Goal: Task Accomplishment & Management: Use online tool/utility

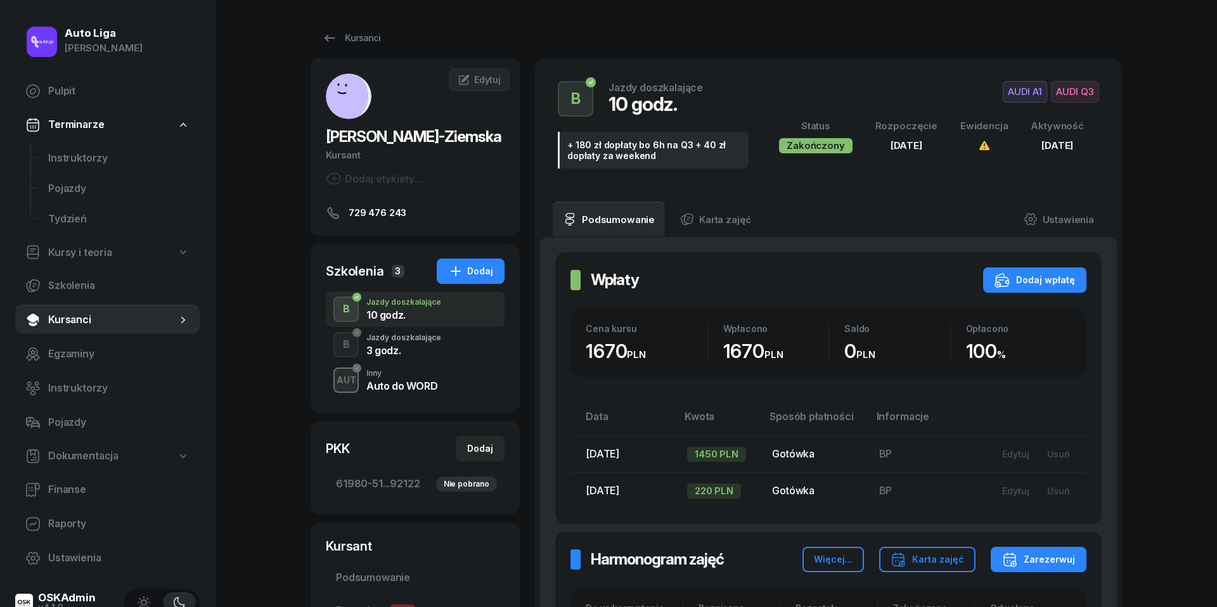
scroll to position [493, 0]
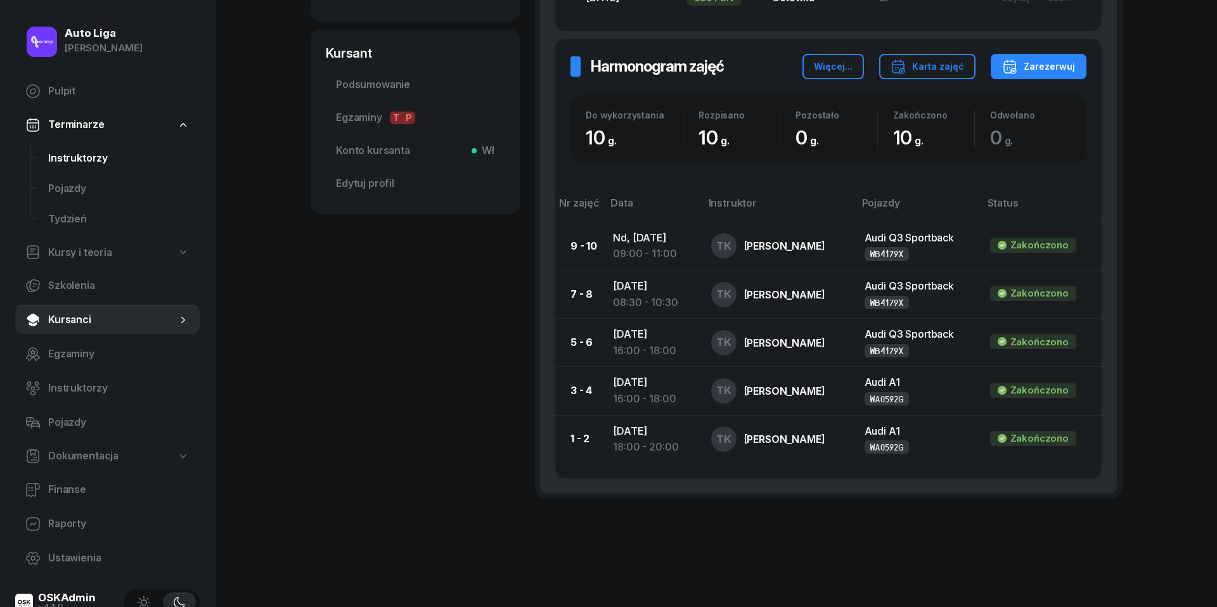
click at [77, 157] on span "Instruktorzy" at bounding box center [118, 158] width 141 height 16
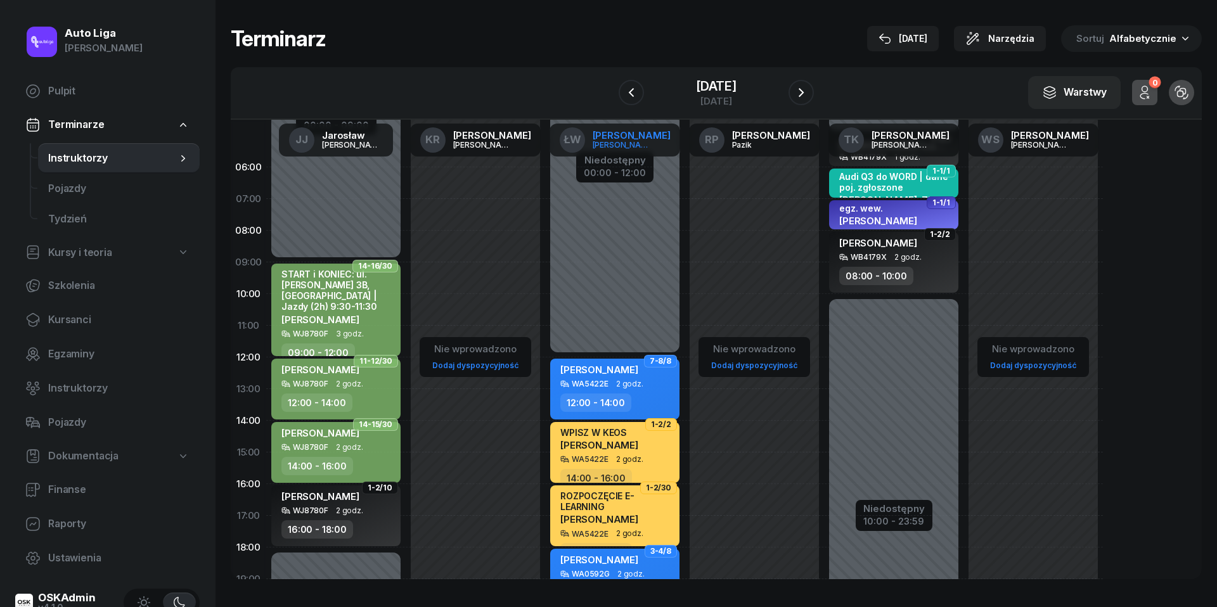
click at [640, 133] on div "[PERSON_NAME]" at bounding box center [632, 136] width 78 height 10
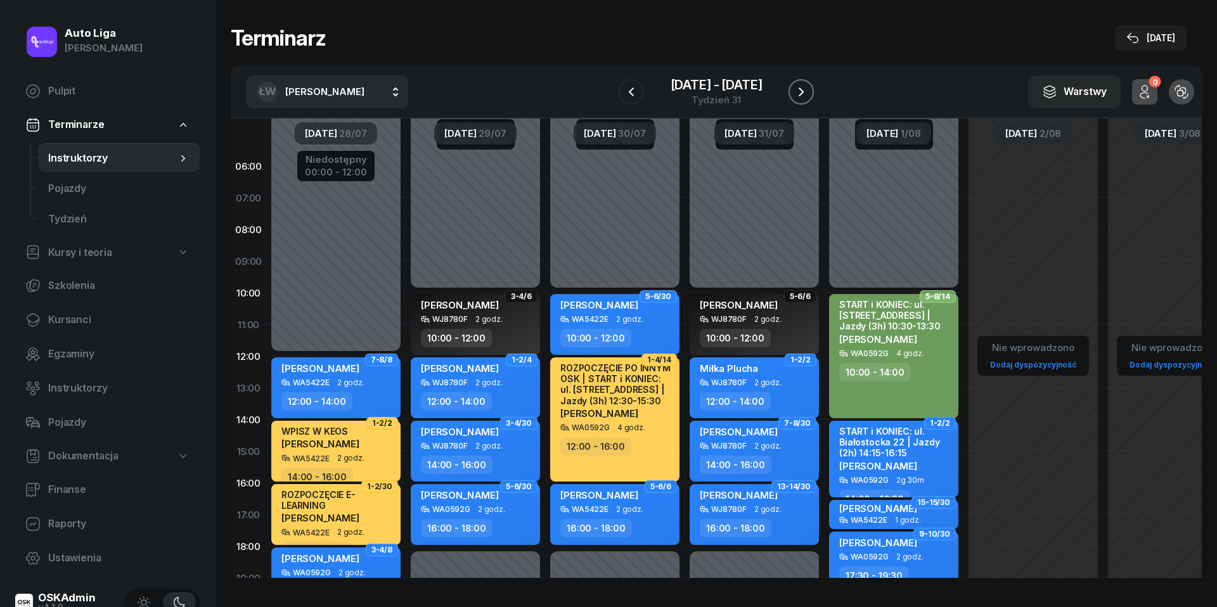
click at [800, 86] on icon "button" at bounding box center [801, 91] width 15 height 15
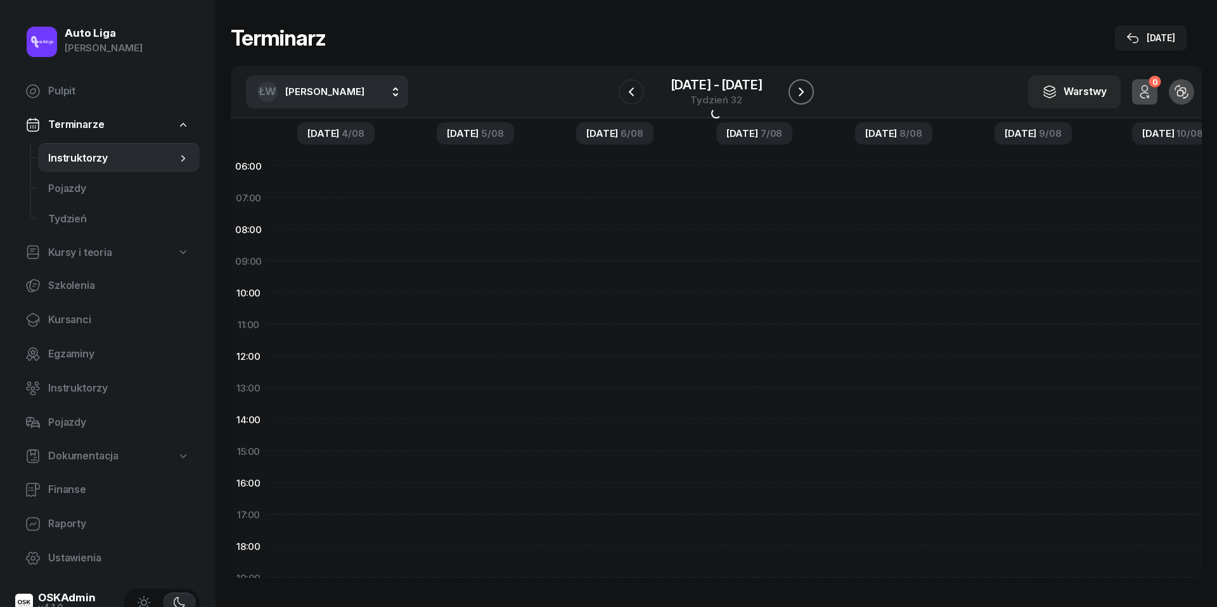
click at [800, 86] on icon "button" at bounding box center [801, 91] width 15 height 15
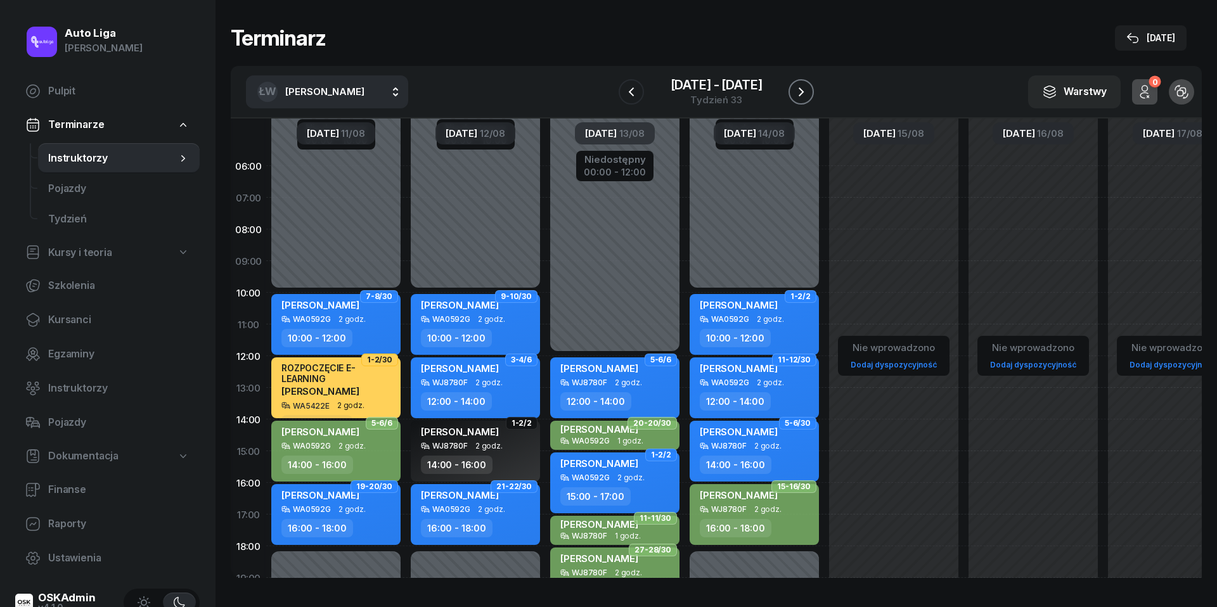
click at [800, 85] on icon "button" at bounding box center [801, 91] width 15 height 15
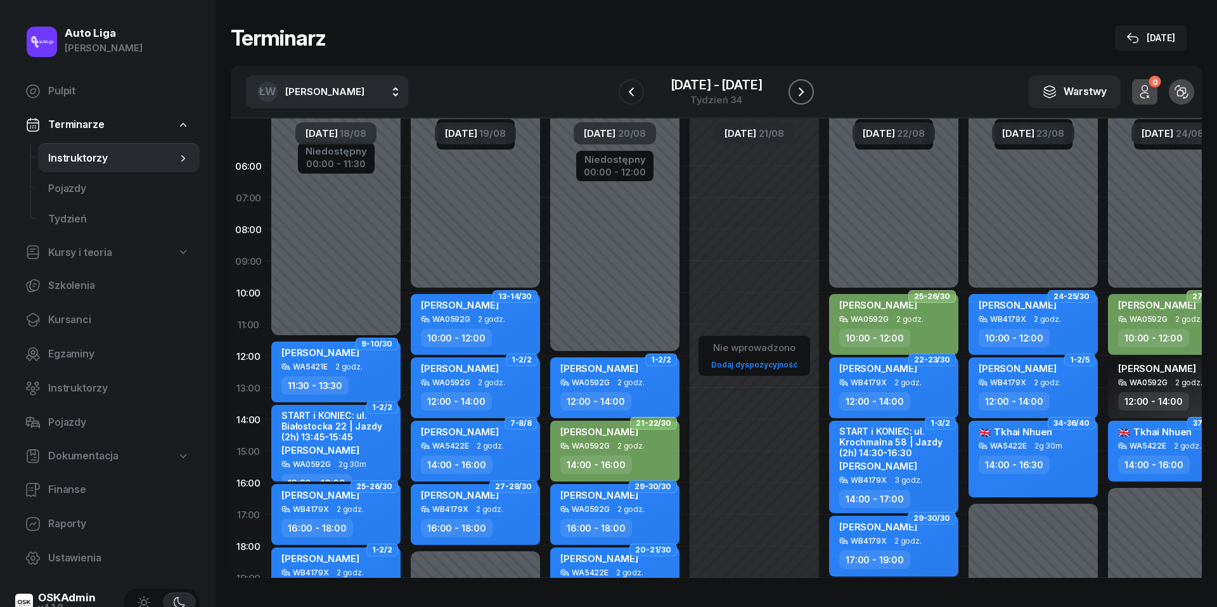
click at [800, 85] on icon "button" at bounding box center [801, 91] width 15 height 15
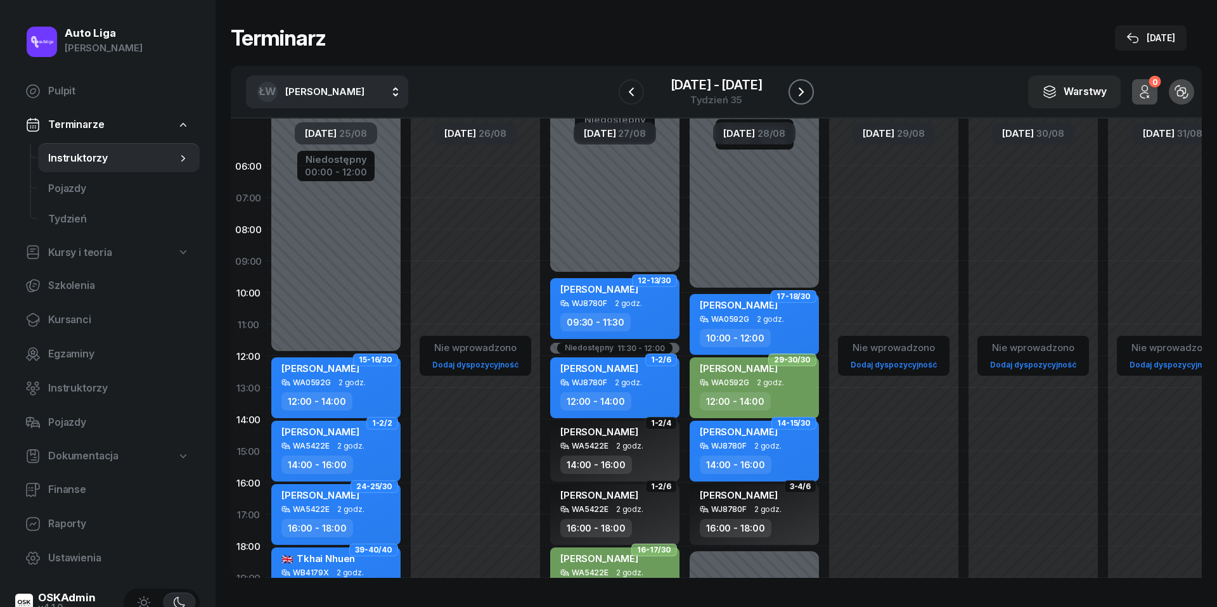
click at [800, 85] on icon "button" at bounding box center [801, 91] width 15 height 15
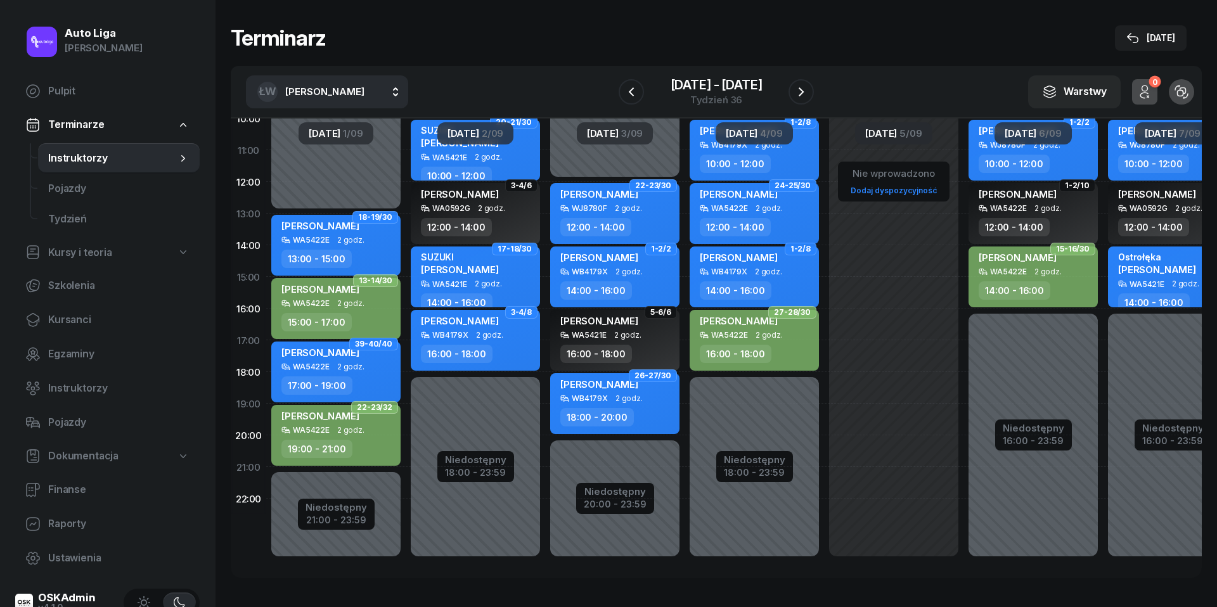
scroll to position [188, 0]
click at [353, 512] on div "21:00 - 23:59" at bounding box center [336, 518] width 61 height 13
select select "13"
select select "21"
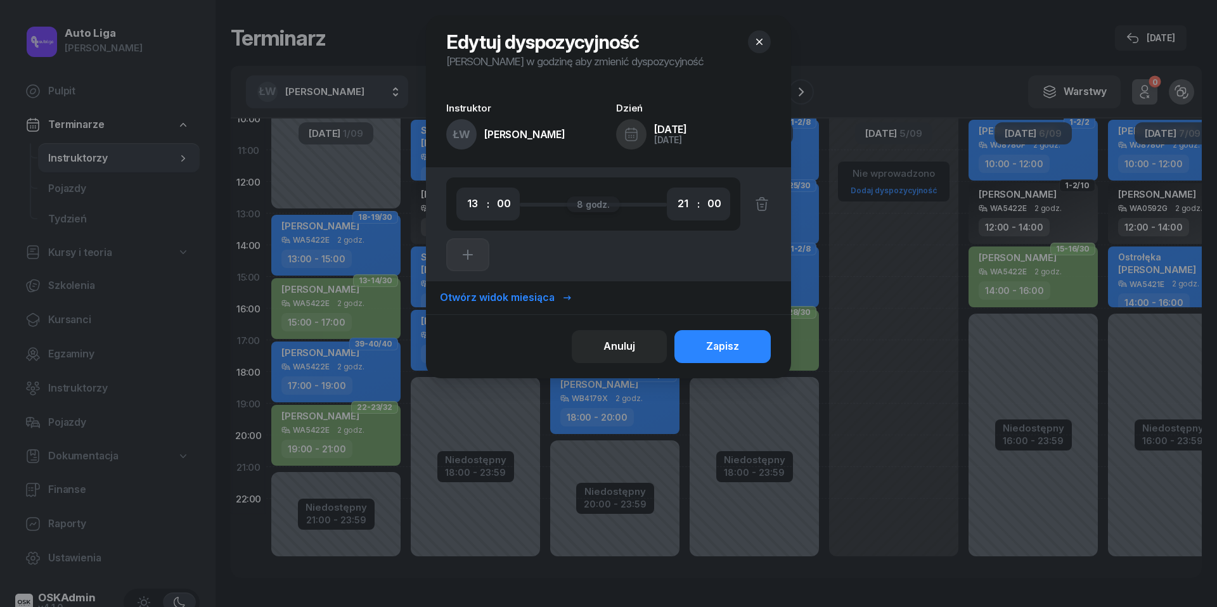
click at [757, 47] on icon "button" at bounding box center [759, 42] width 13 height 13
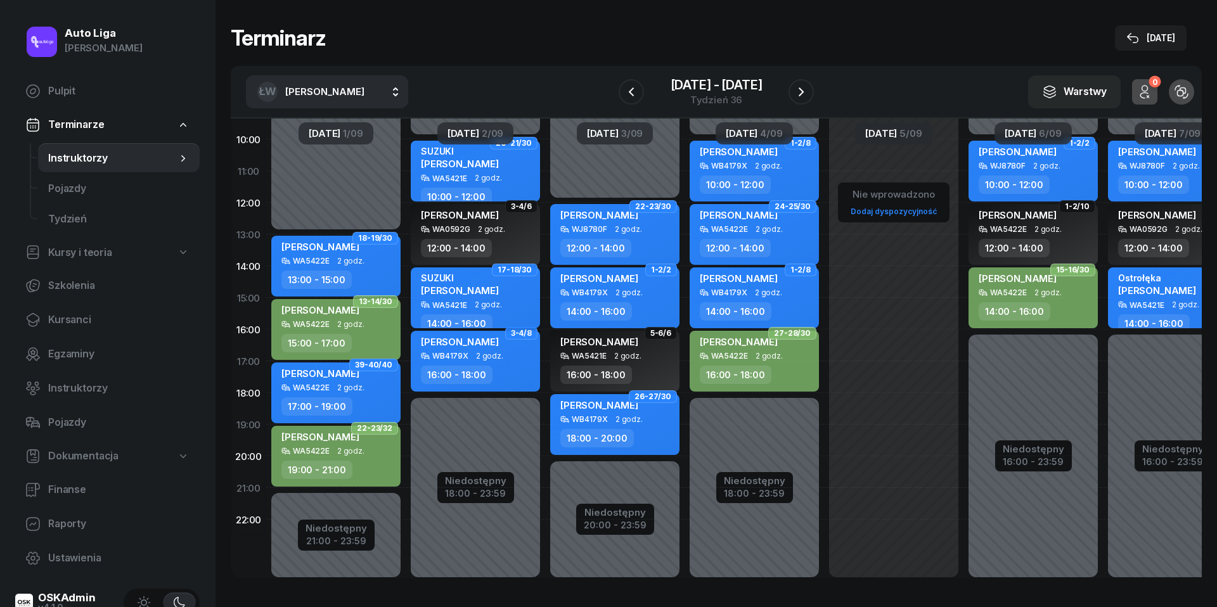
scroll to position [160, 0]
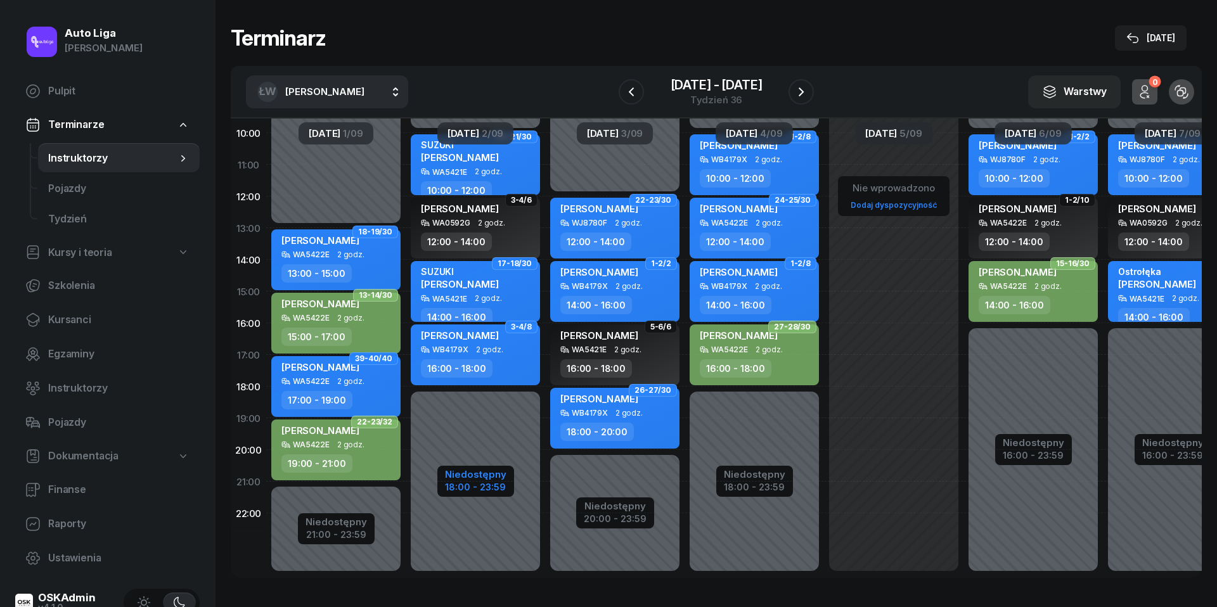
click at [491, 482] on div "18:00 - 23:59" at bounding box center [475, 485] width 61 height 13
select select "10"
select select "18"
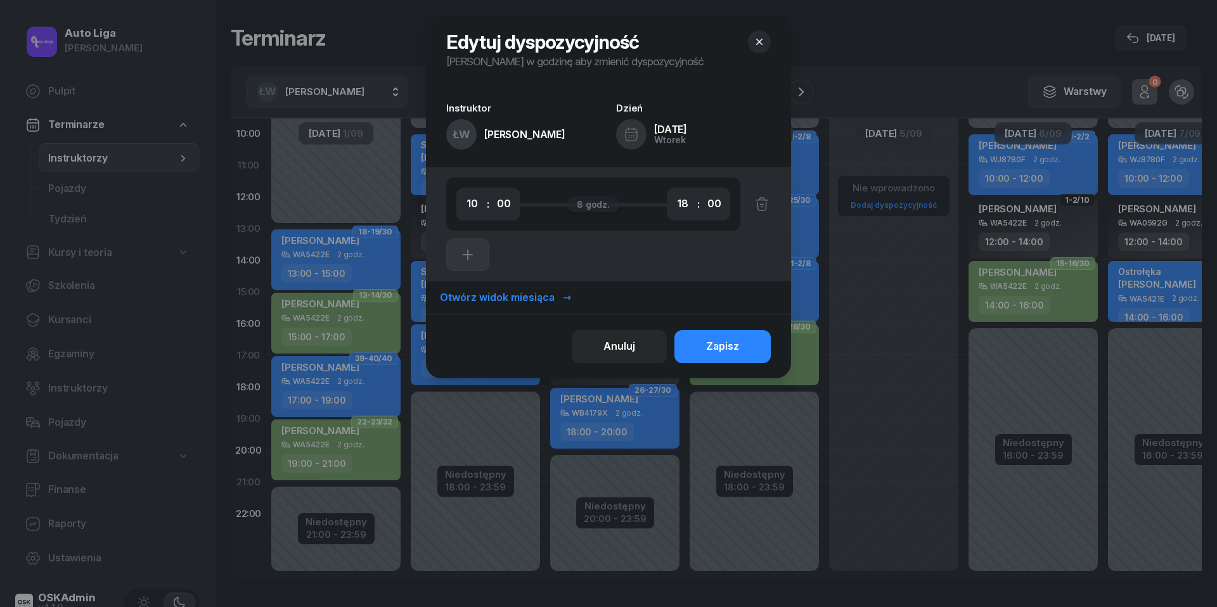
click at [761, 37] on icon "button" at bounding box center [759, 42] width 13 height 13
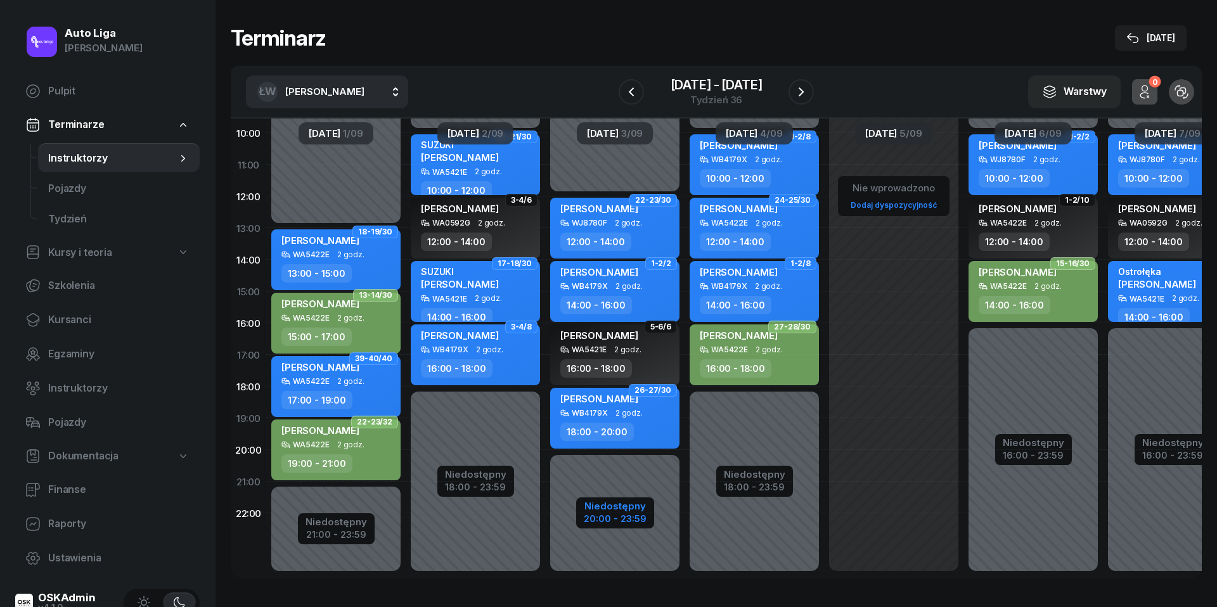
click at [630, 510] on div "Niedostępny" at bounding box center [615, 506] width 63 height 10
select select "12"
select select "20"
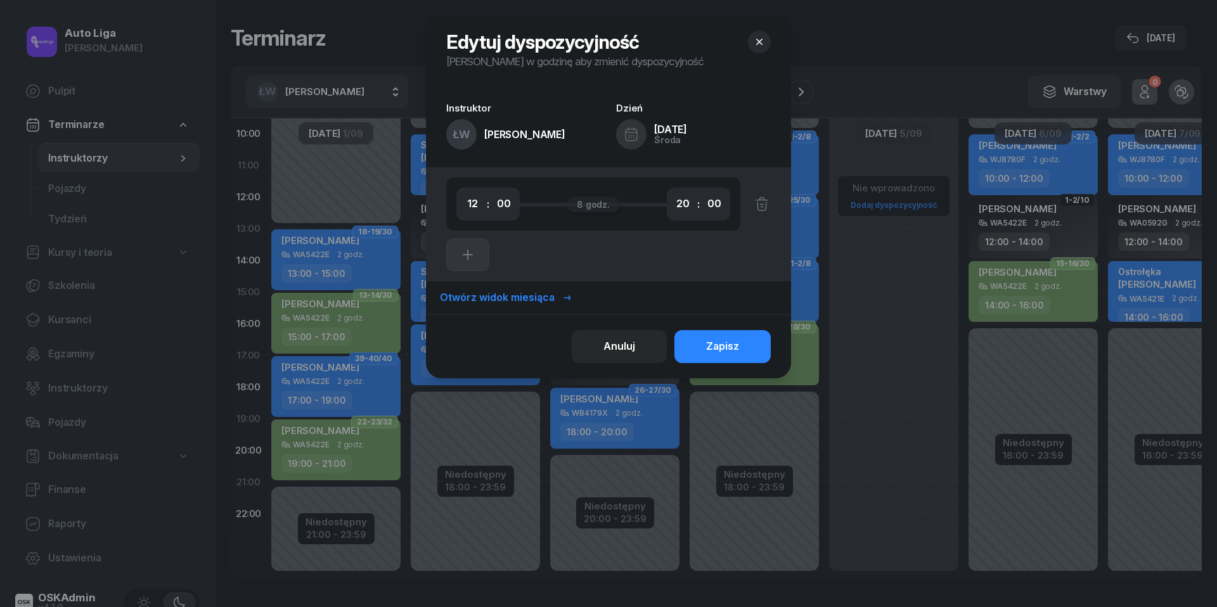
click at [765, 41] on icon "button" at bounding box center [759, 42] width 13 height 13
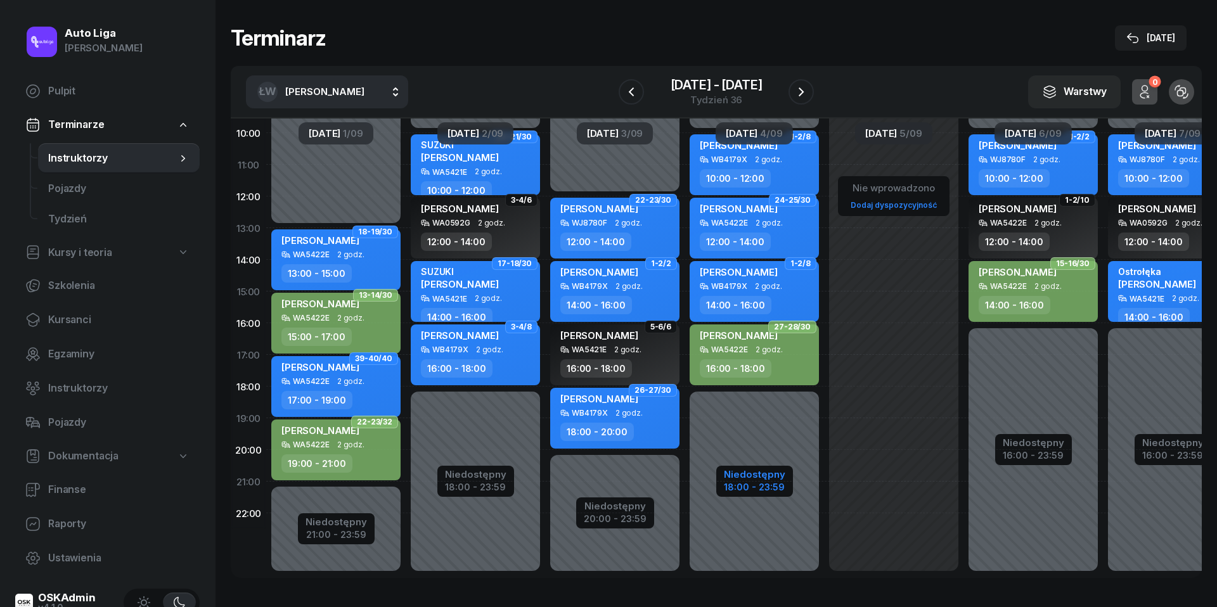
click at [758, 484] on div "18:00 - 23:59" at bounding box center [754, 485] width 61 height 13
select select "10"
select select "18"
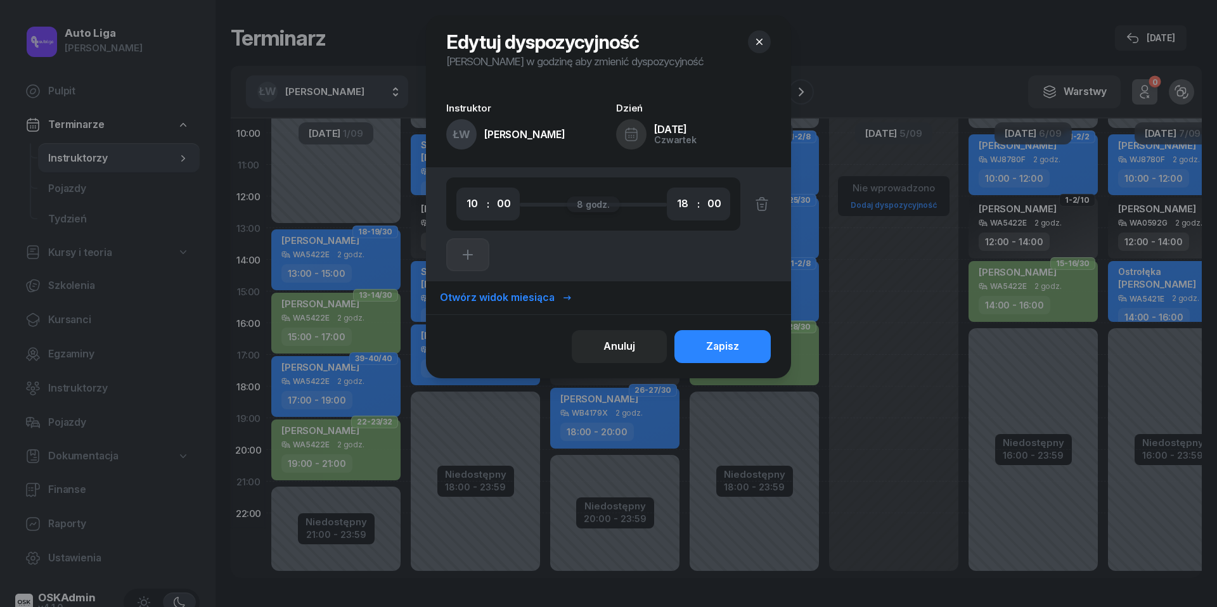
click at [760, 47] on icon "button" at bounding box center [759, 42] width 13 height 13
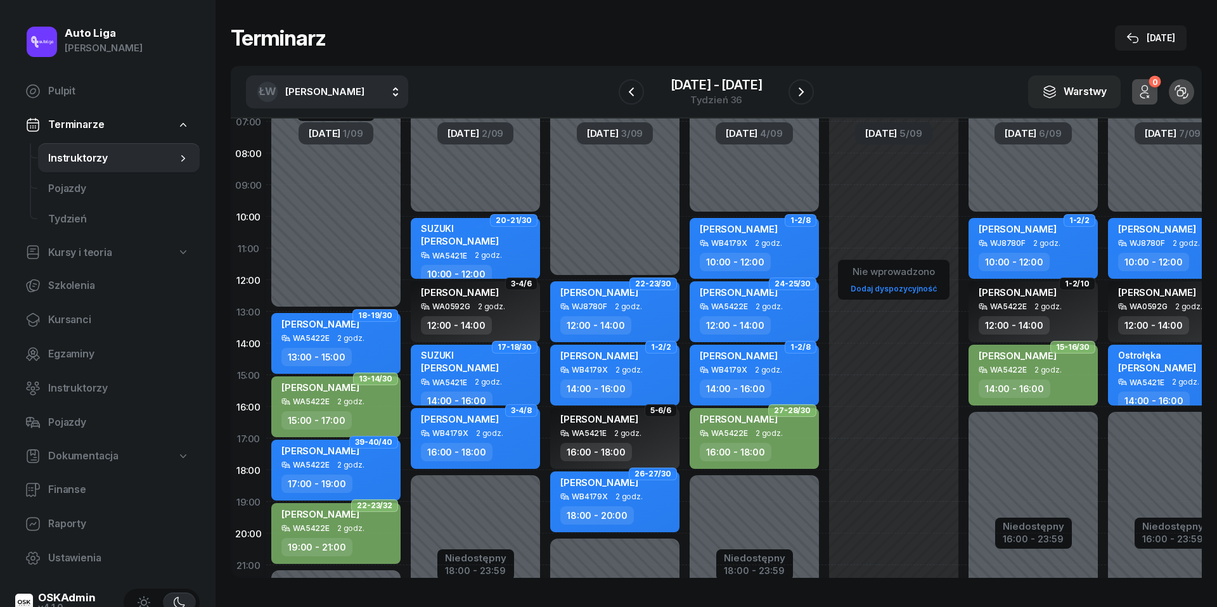
scroll to position [96, 1]
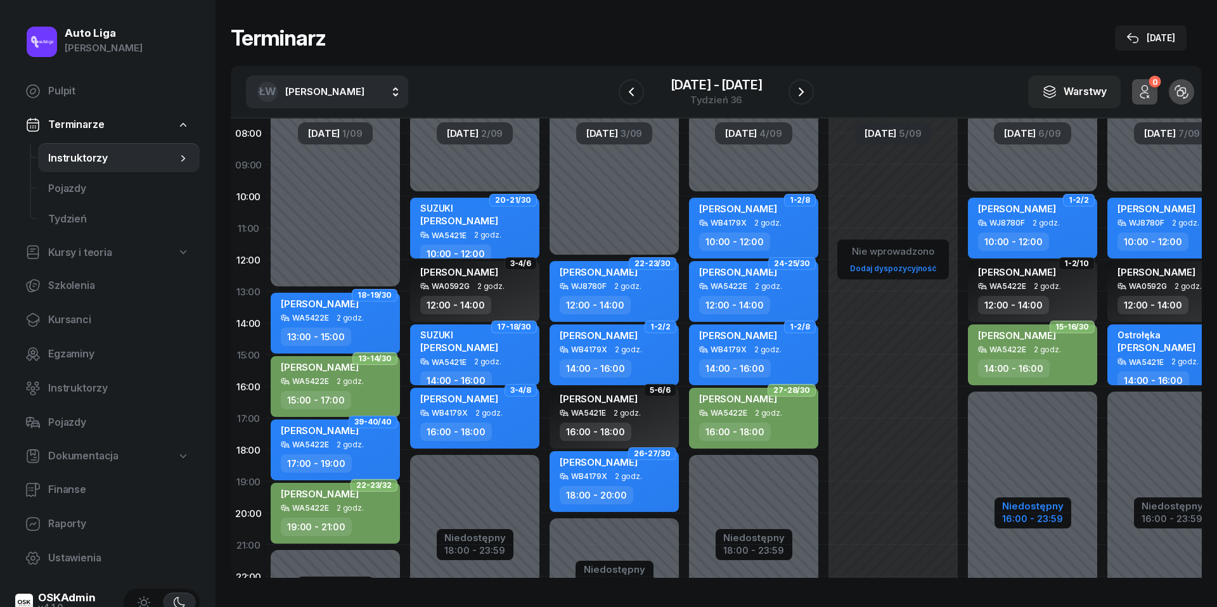
click at [1051, 508] on div "Niedostępny" at bounding box center [1032, 506] width 61 height 10
select select "10"
select select "16"
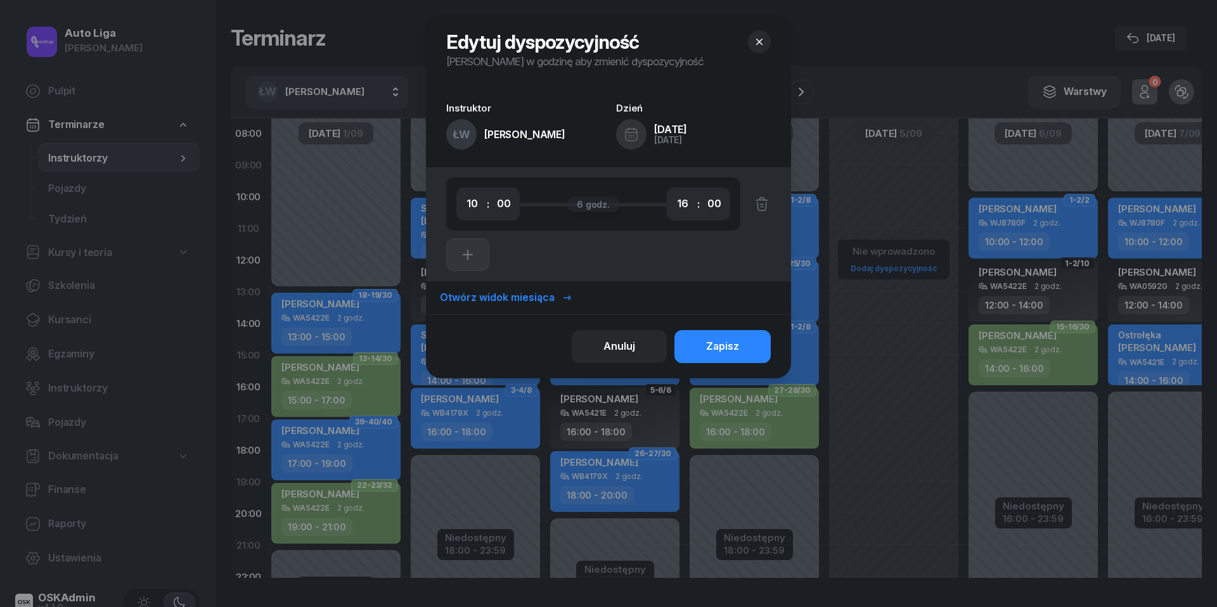
click at [761, 48] on button "button" at bounding box center [759, 41] width 23 height 23
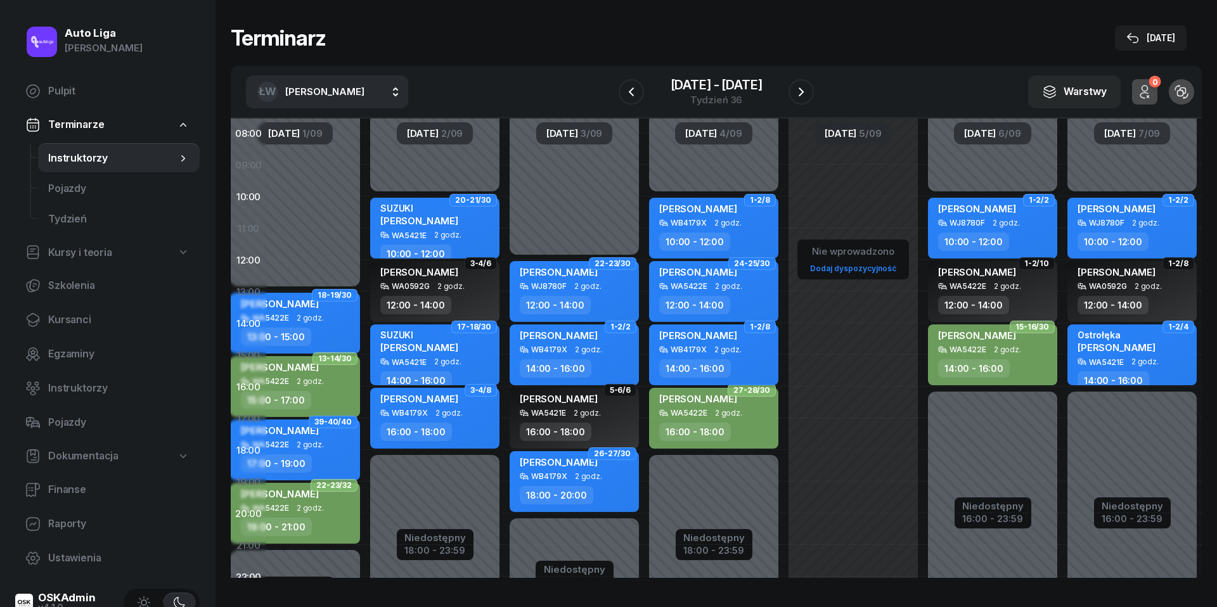
scroll to position [96, 48]
click at [1118, 511] on div "Niedostępny" at bounding box center [1132, 506] width 61 height 10
select select "10"
select select "16"
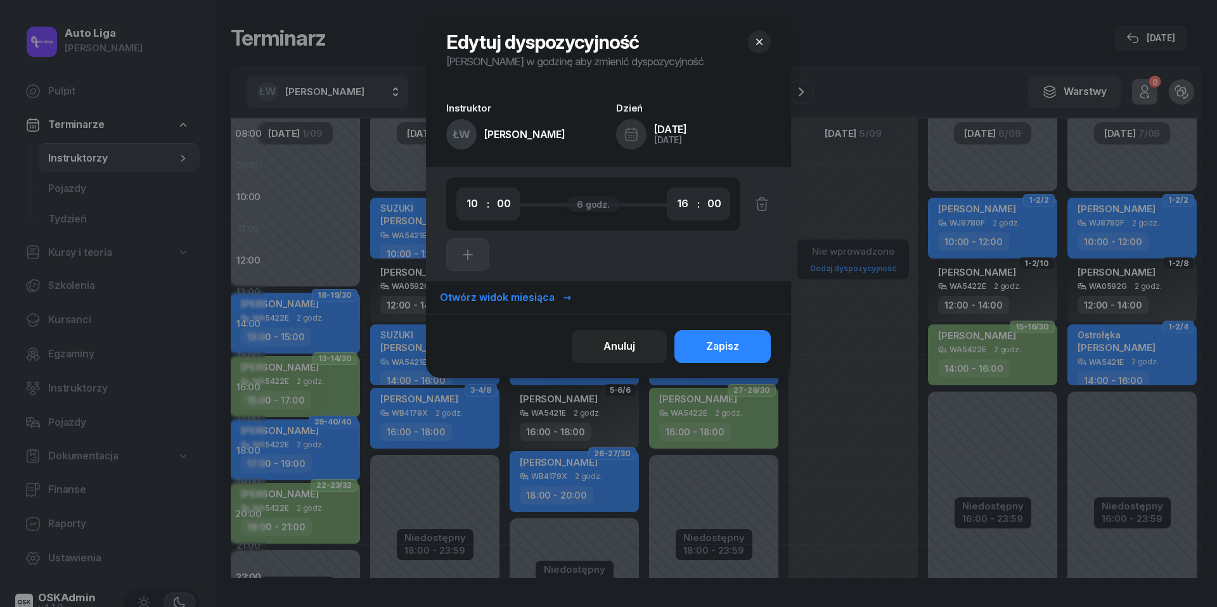
click at [757, 44] on icon "button" at bounding box center [759, 42] width 6 height 6
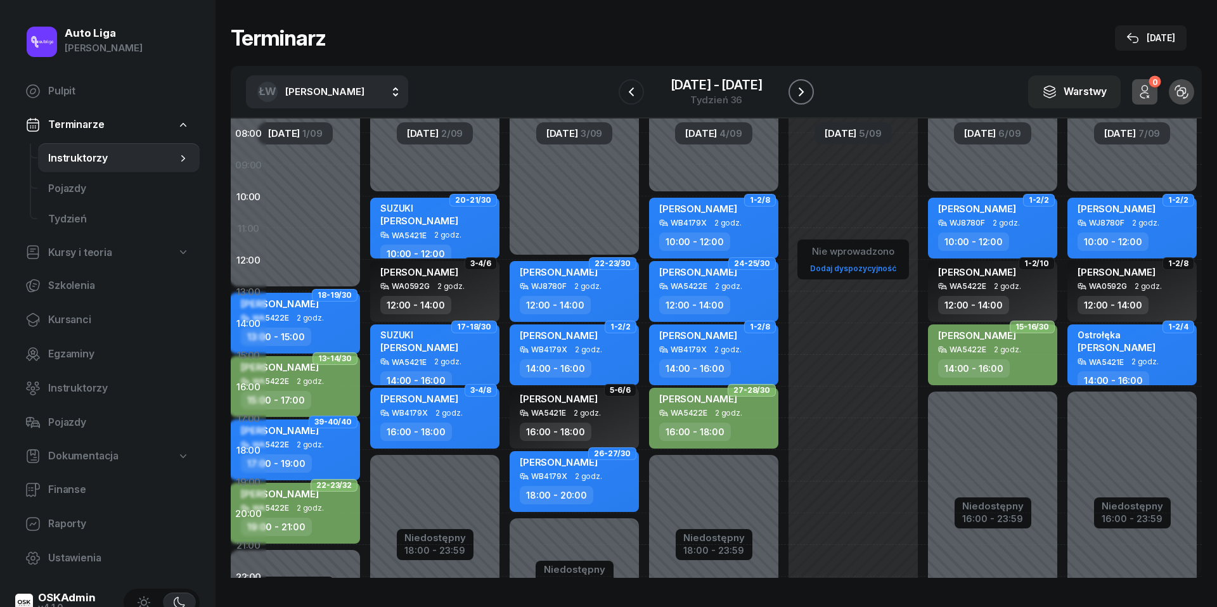
click at [805, 92] on icon "button" at bounding box center [801, 91] width 15 height 15
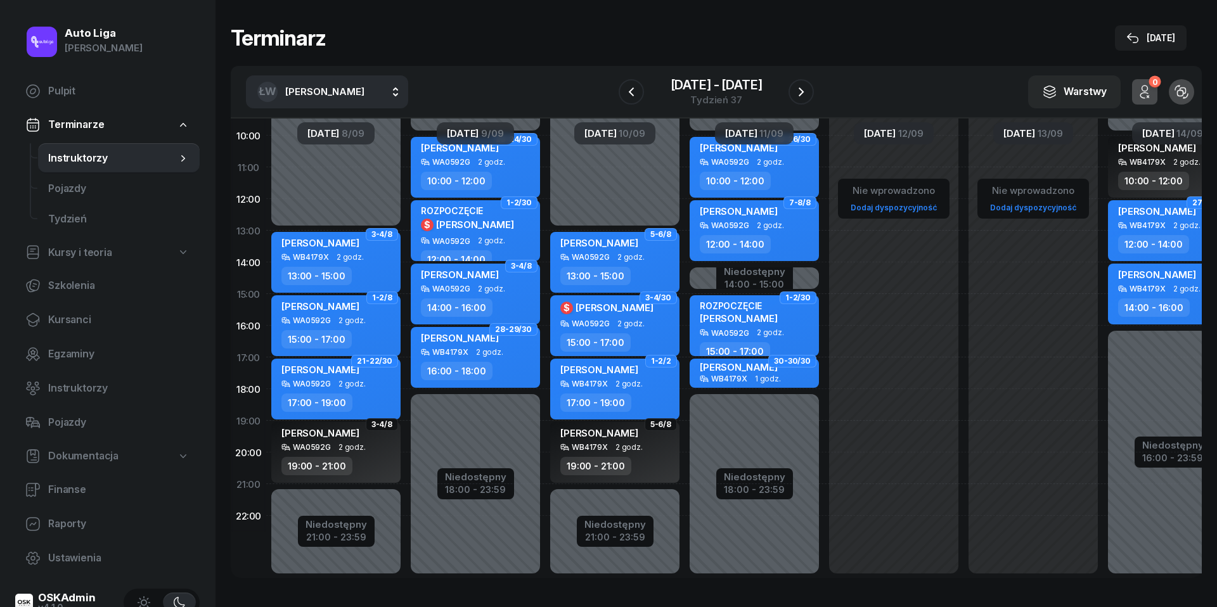
scroll to position [163, 0]
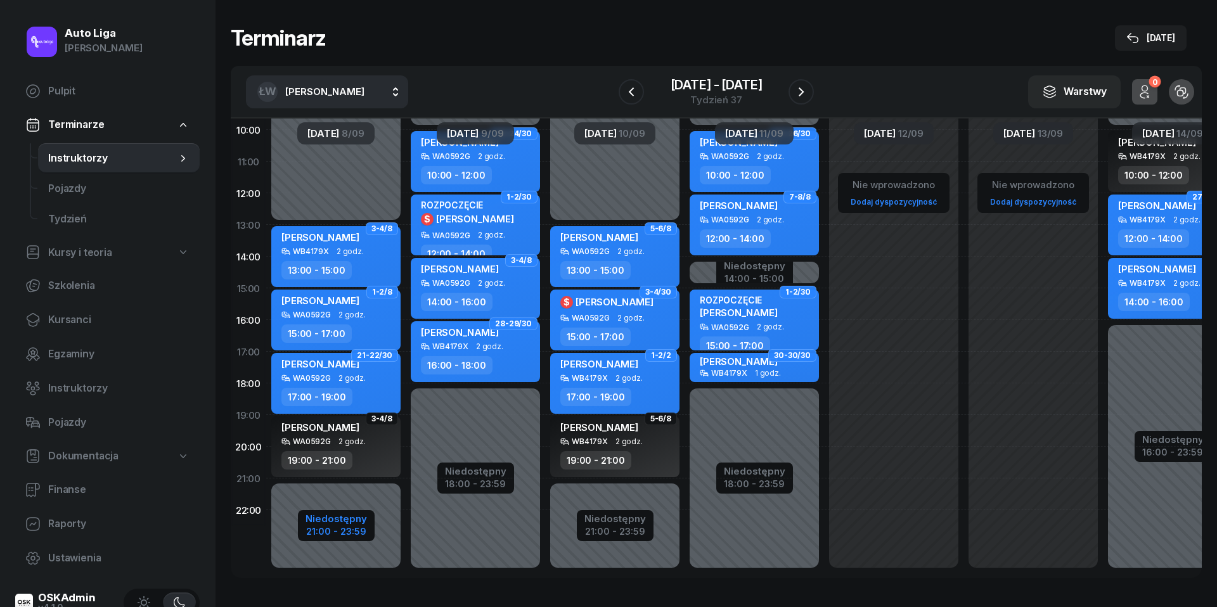
click at [335, 523] on div "Niedostępny" at bounding box center [336, 519] width 61 height 10
select select "13"
select select "21"
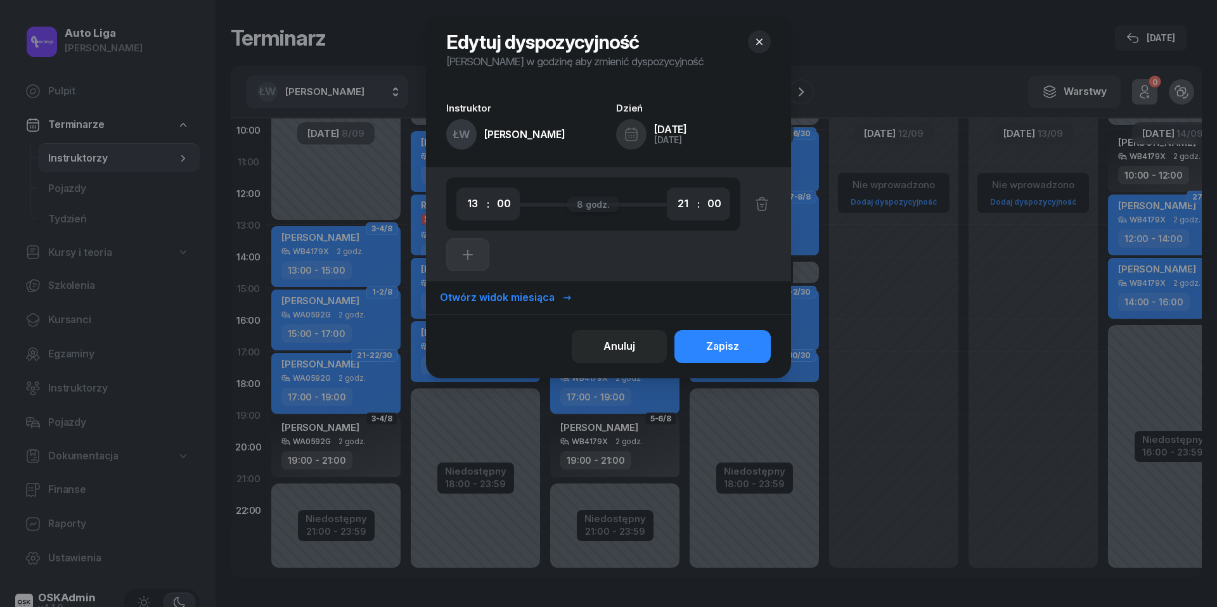
click at [766, 41] on icon "button" at bounding box center [759, 42] width 13 height 13
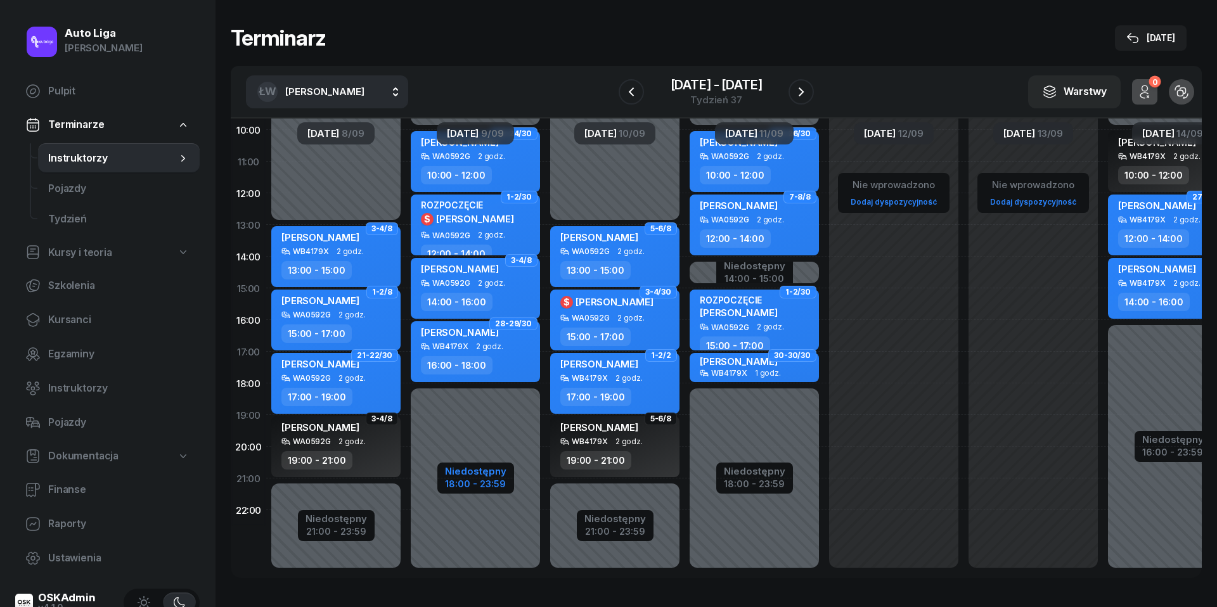
click at [465, 481] on div "18:00 - 23:59" at bounding box center [475, 482] width 61 height 13
select select "10"
select select "18"
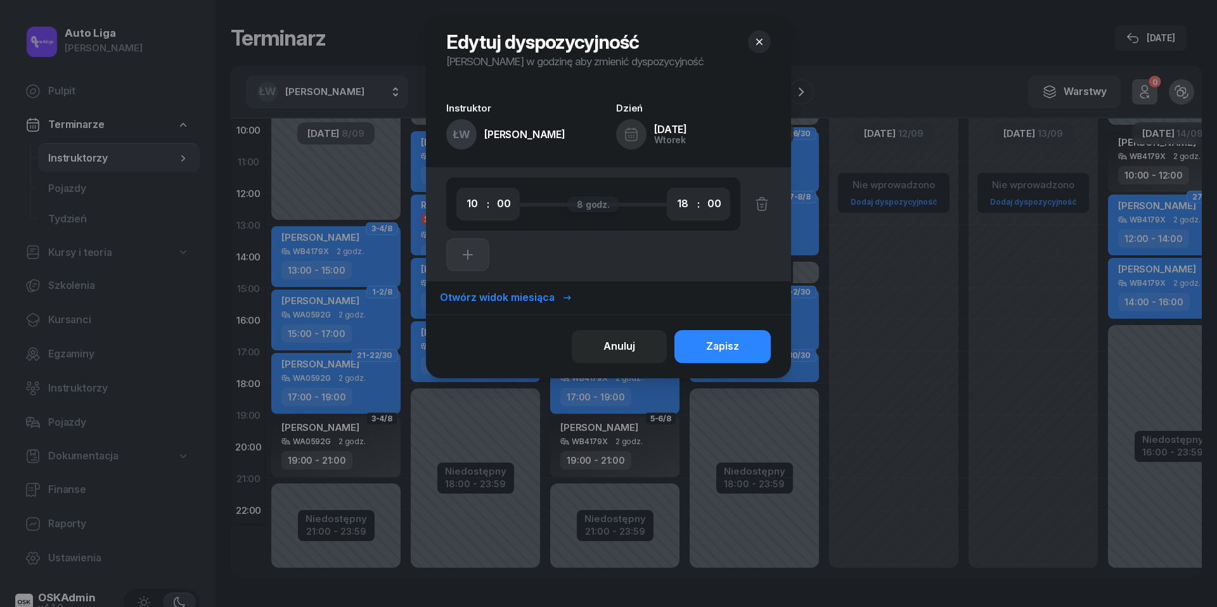
click at [758, 44] on icon "button" at bounding box center [759, 42] width 13 height 13
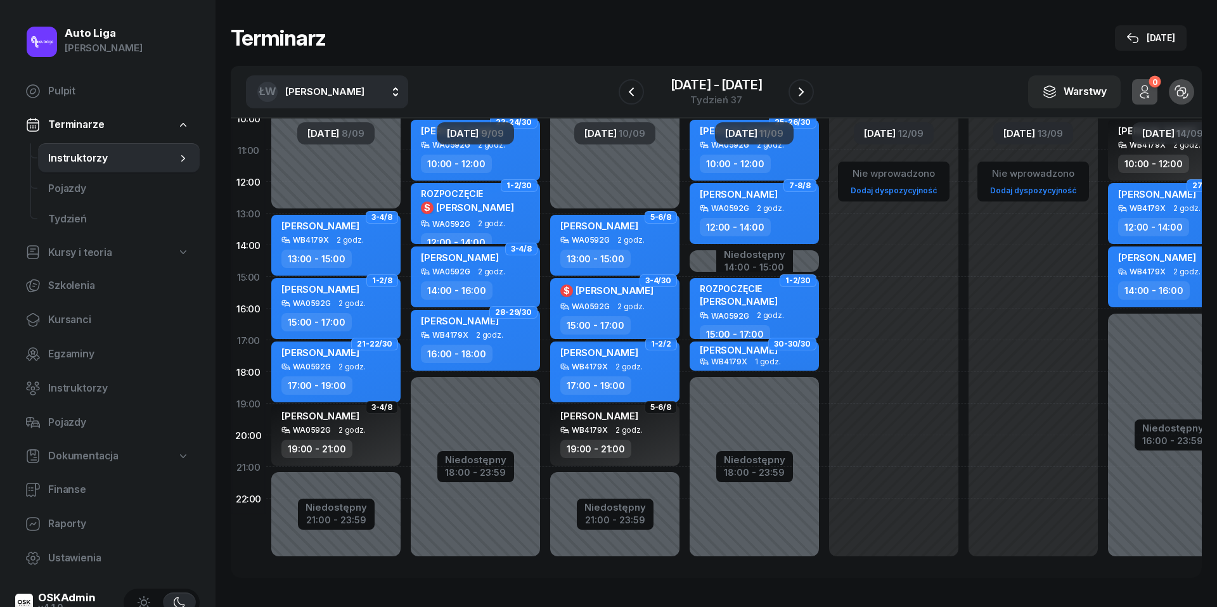
scroll to position [188, 0]
click at [614, 503] on div "Niedostępny" at bounding box center [615, 508] width 61 height 10
select select "13"
select select "21"
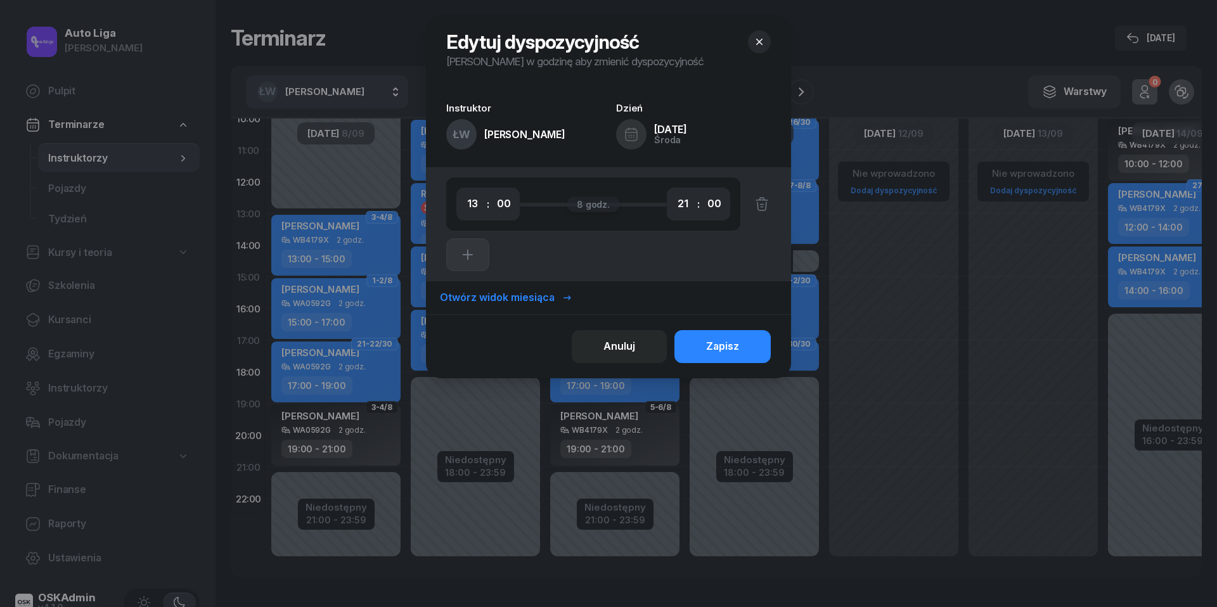
click at [763, 46] on icon "button" at bounding box center [759, 42] width 13 height 13
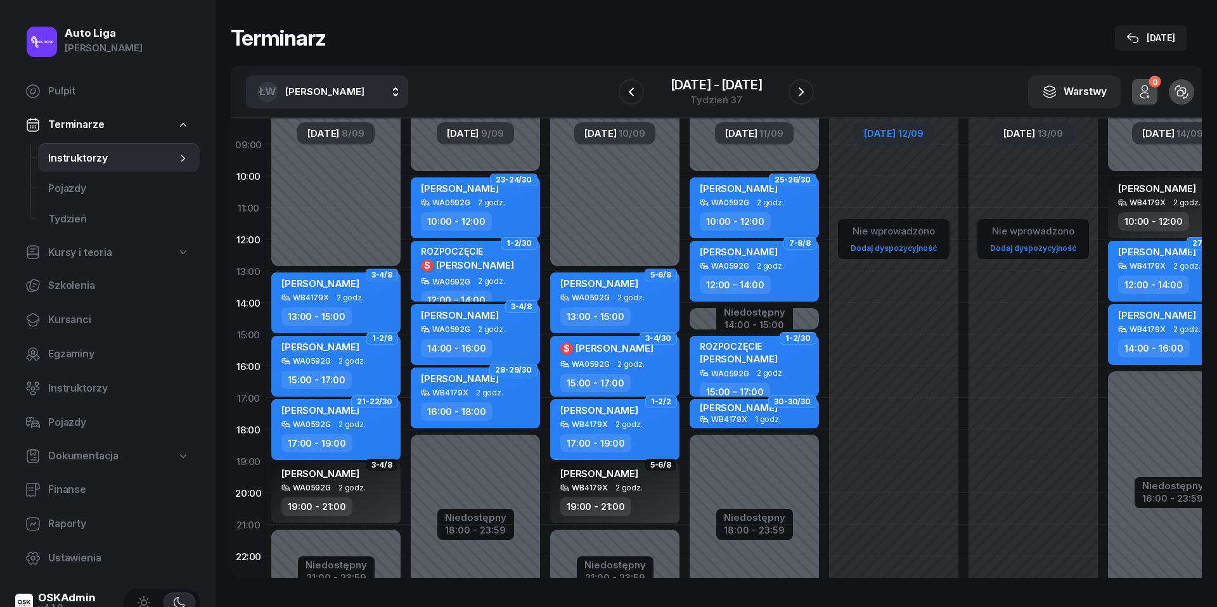
scroll to position [150, 0]
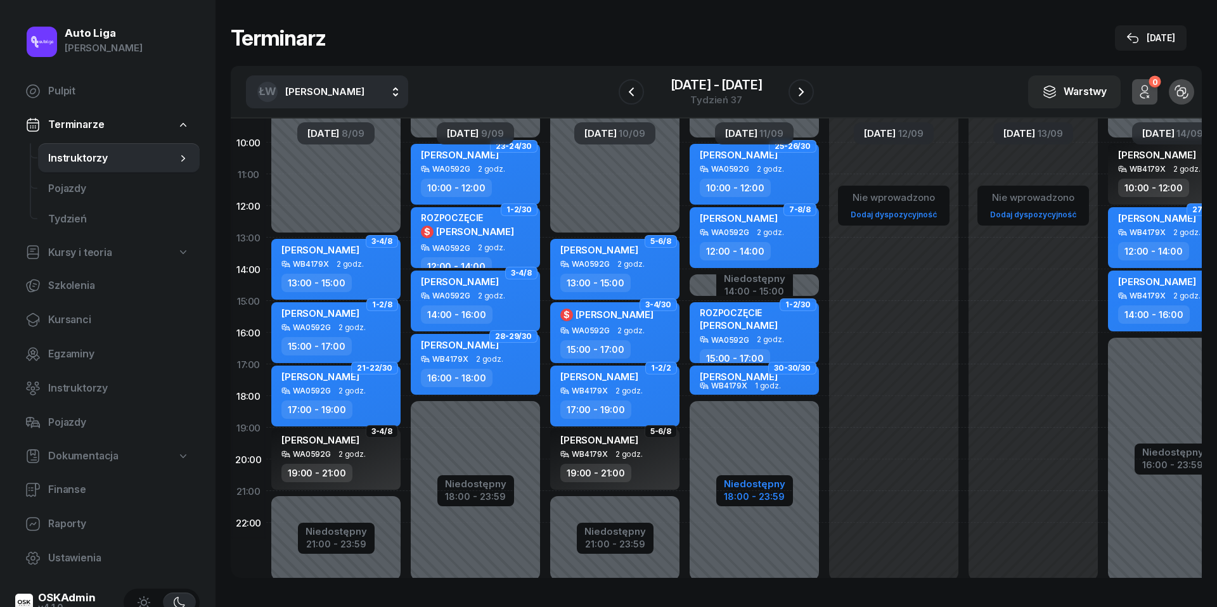
click at [761, 496] on div "18:00 - 23:59" at bounding box center [754, 495] width 61 height 13
select select "10"
select select "14"
select select "15"
select select "18"
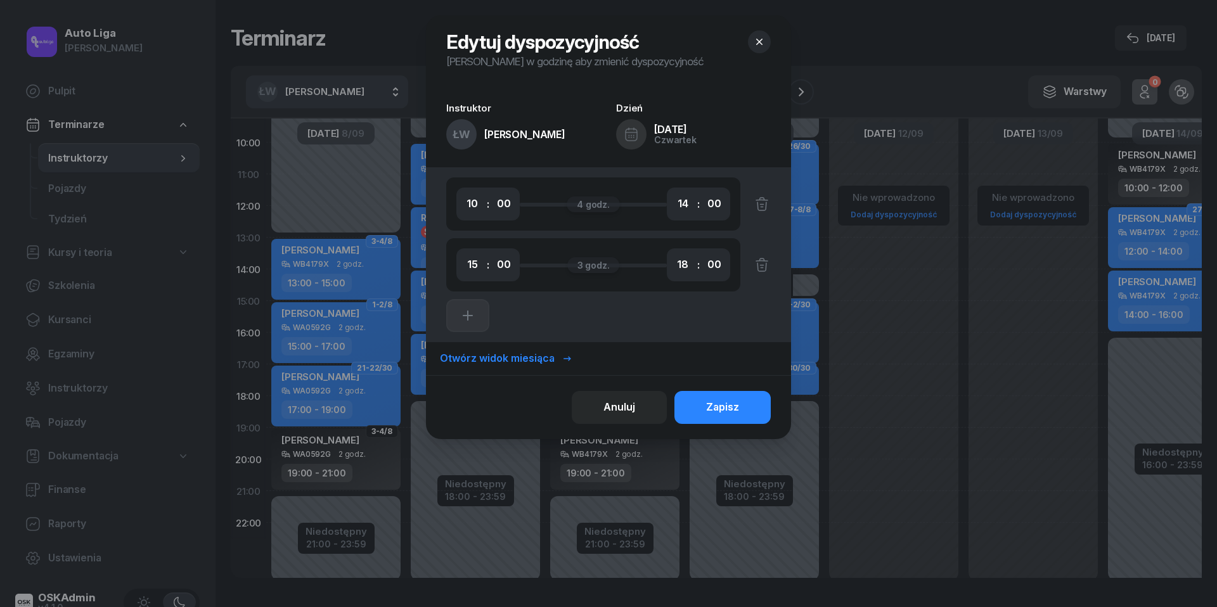
click at [759, 41] on icon "button" at bounding box center [759, 42] width 6 height 6
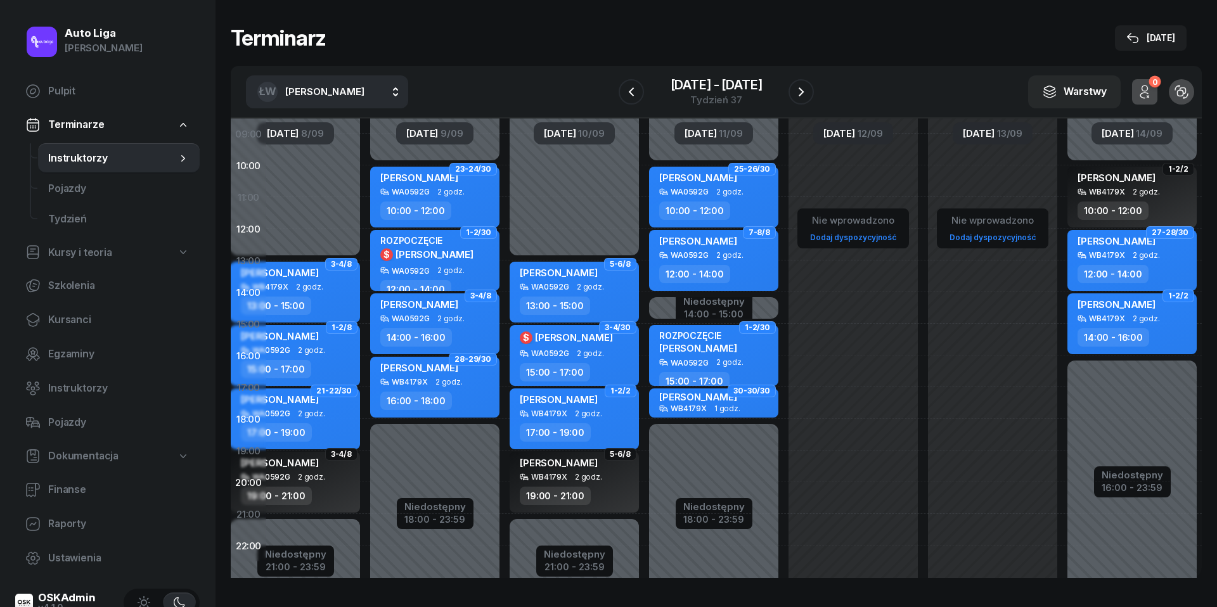
scroll to position [127, 48]
click at [713, 510] on div "Niedostępny" at bounding box center [713, 507] width 61 height 10
select select "10"
select select "14"
select select "15"
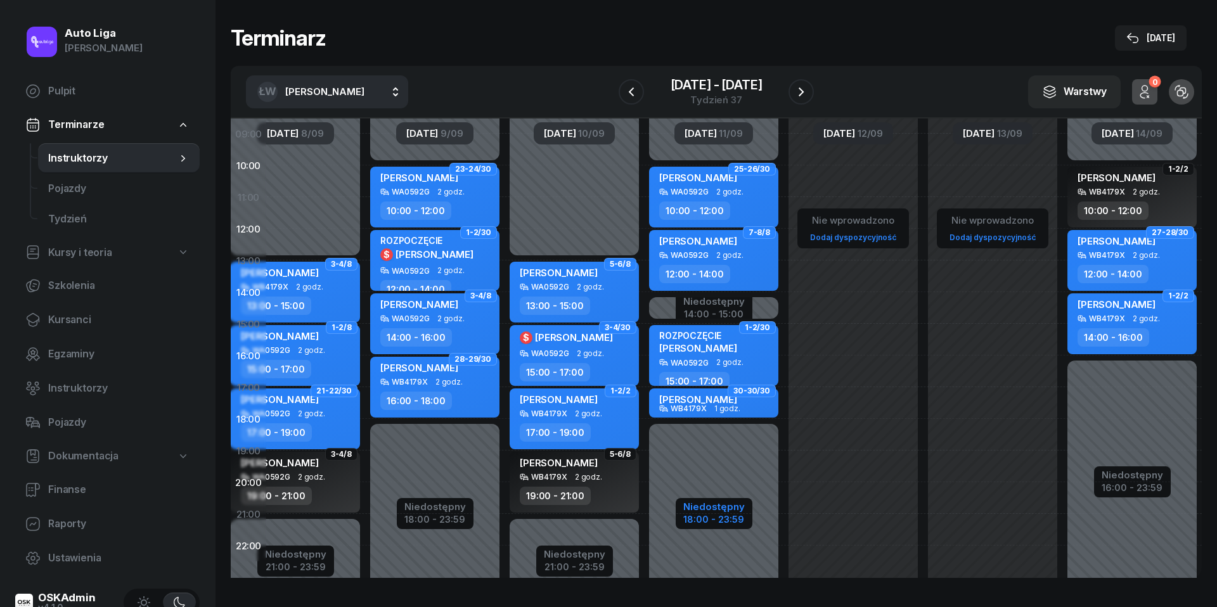
select select "18"
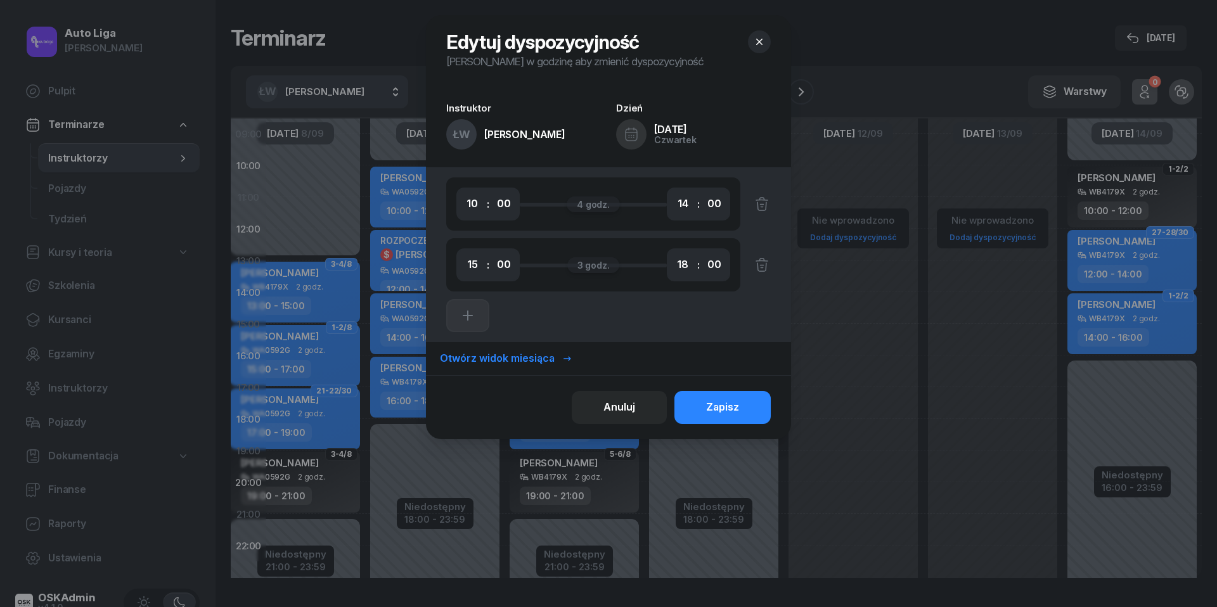
click at [759, 41] on icon "button" at bounding box center [759, 42] width 13 height 13
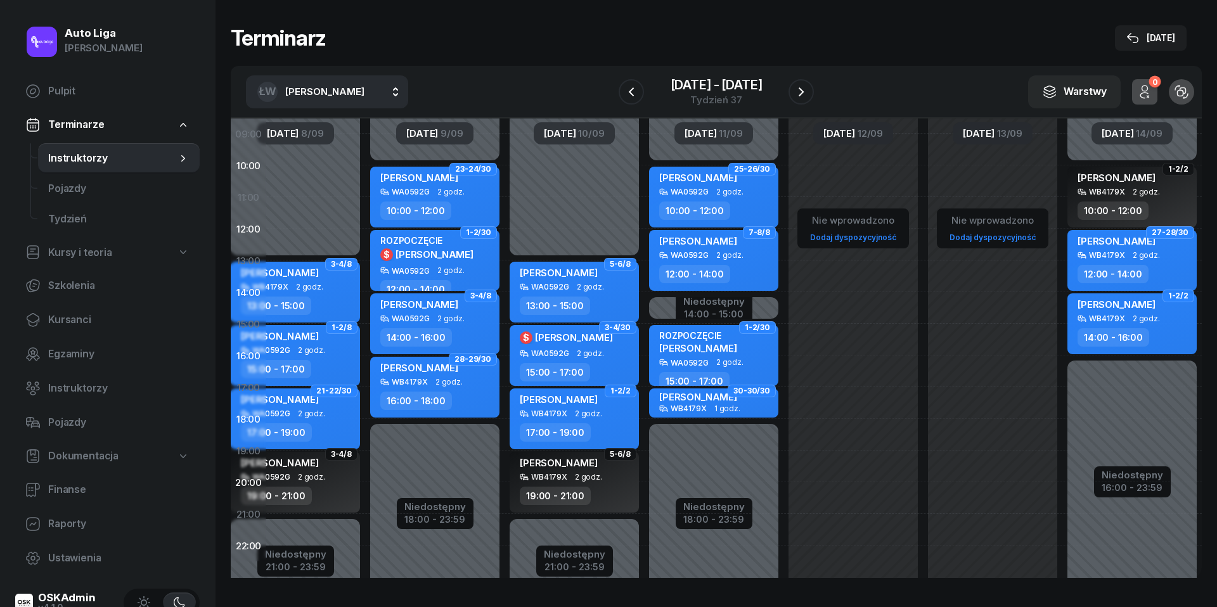
scroll to position [0, 0]
click at [1125, 479] on div "Niedostępny" at bounding box center [1132, 475] width 61 height 10
select select "10"
select select "16"
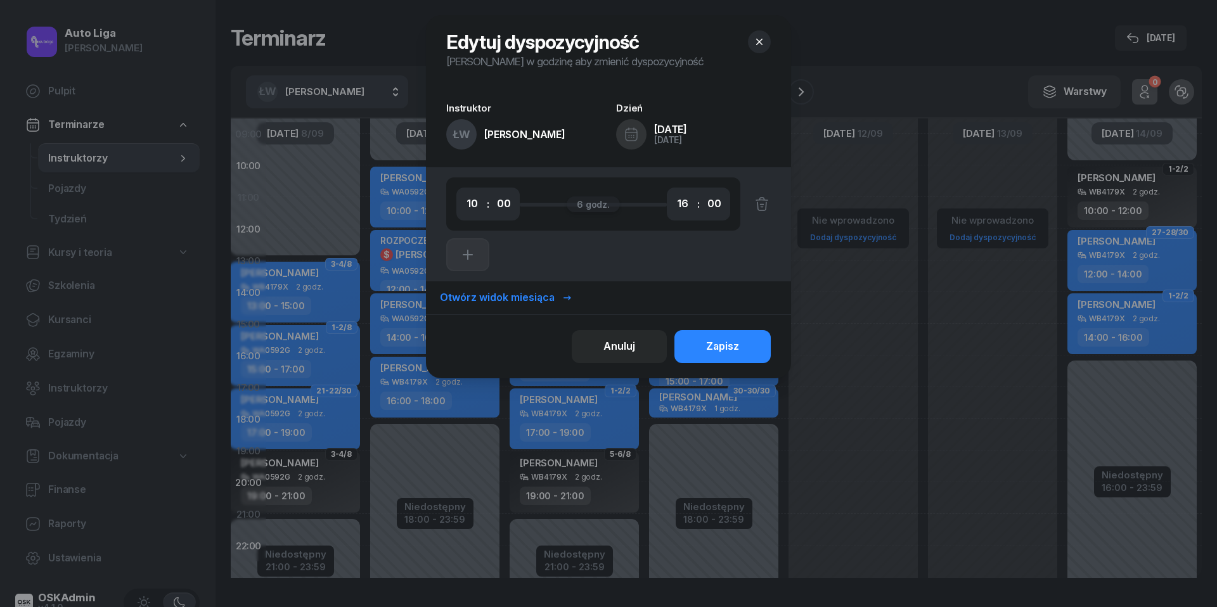
click at [767, 39] on button "button" at bounding box center [759, 41] width 23 height 23
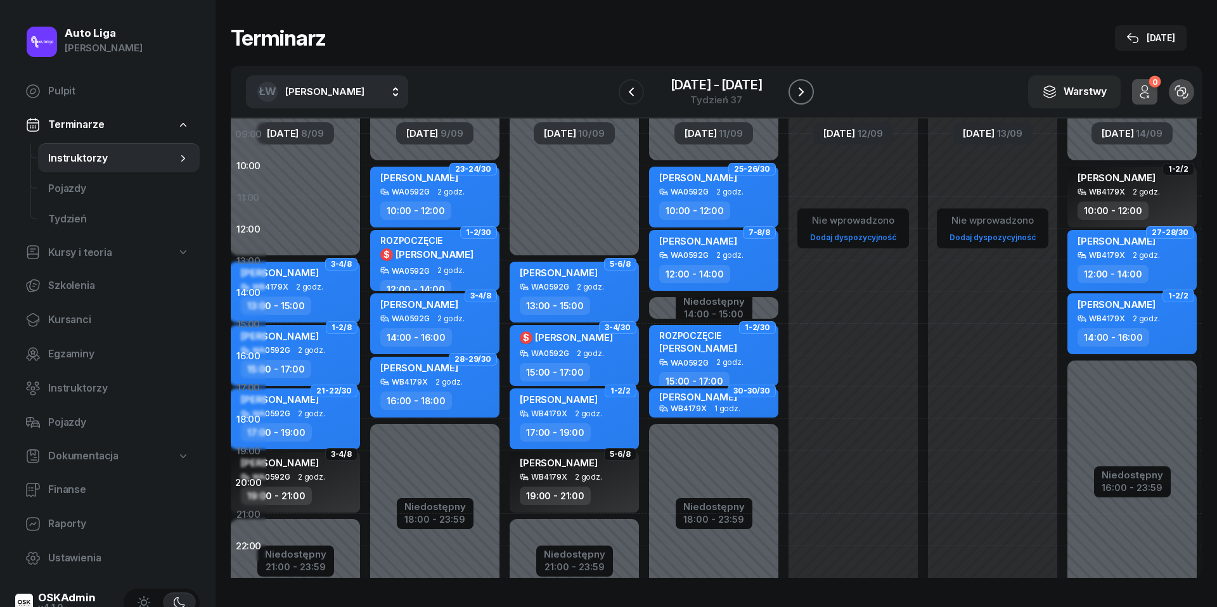
click at [802, 93] on icon "button" at bounding box center [801, 91] width 5 height 9
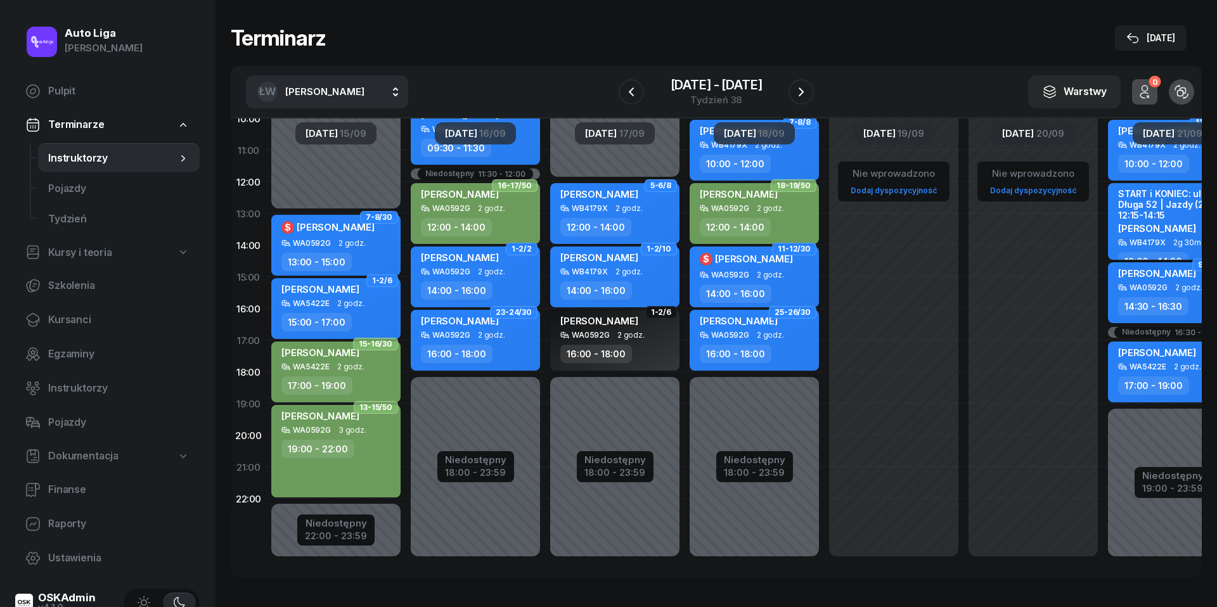
scroll to position [188, 0]
click at [348, 519] on div "Niedostępny" at bounding box center [336, 524] width 62 height 10
select select "13"
select select "22"
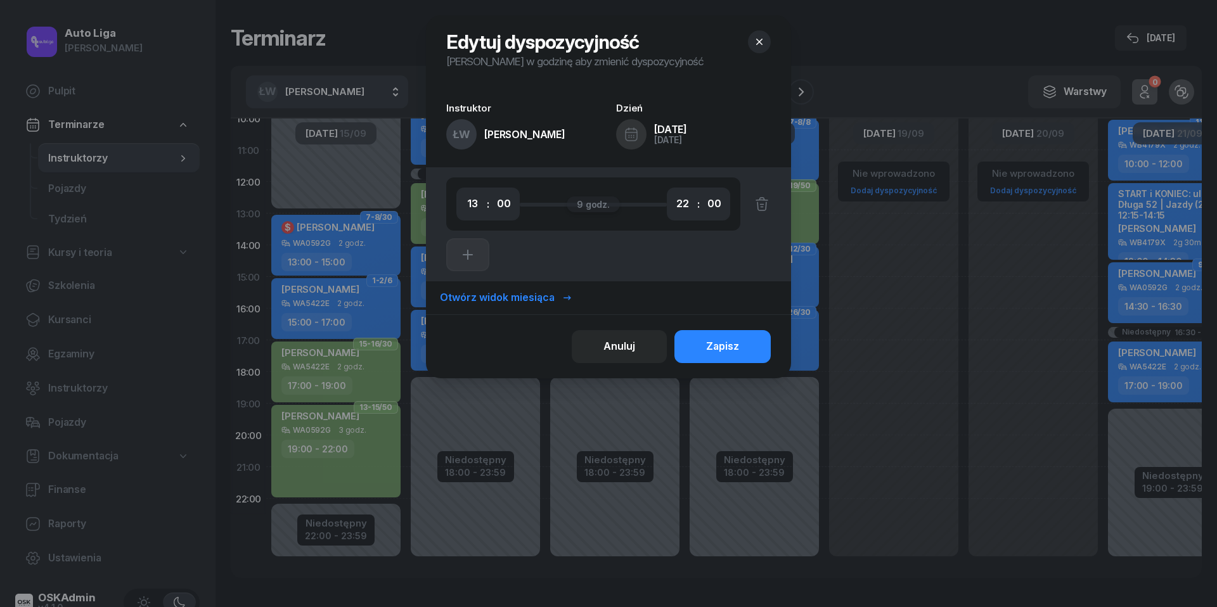
click at [760, 37] on icon "button" at bounding box center [759, 42] width 13 height 13
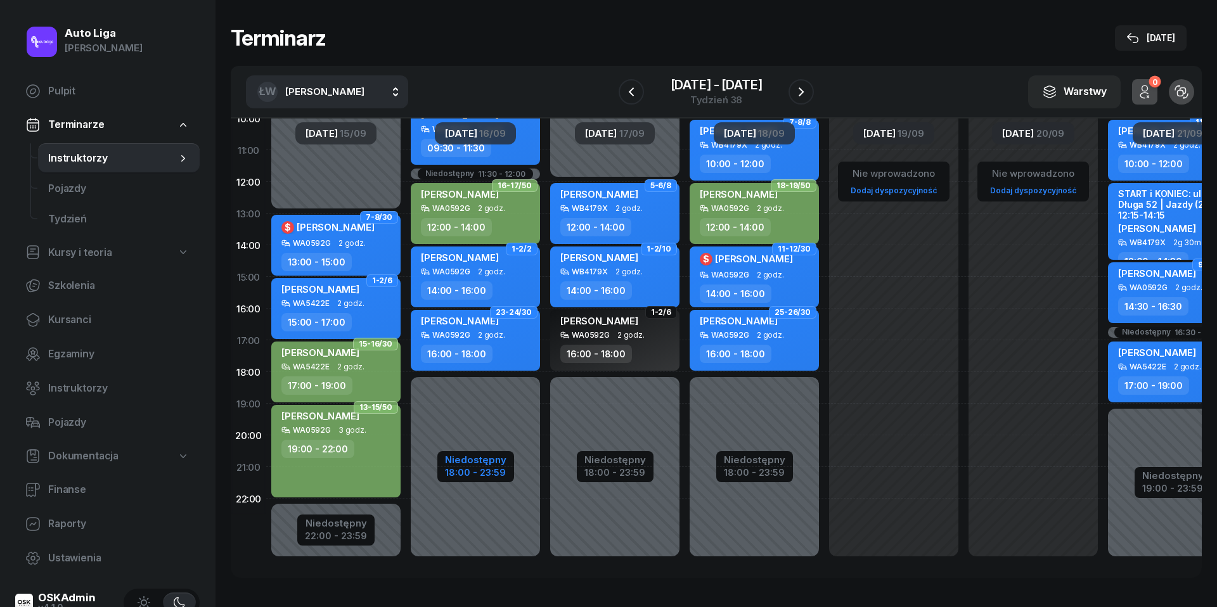
click at [477, 455] on div "Niedostępny" at bounding box center [475, 460] width 61 height 10
select select "09"
select select "30"
select select "11"
select select "30"
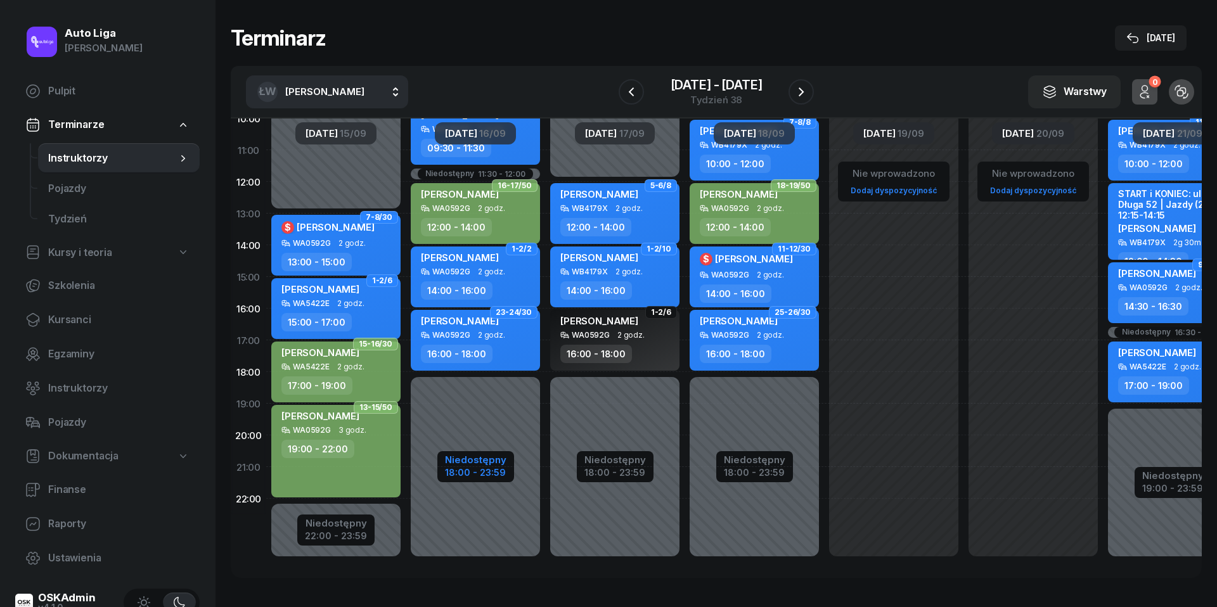
select select "12"
select select "18"
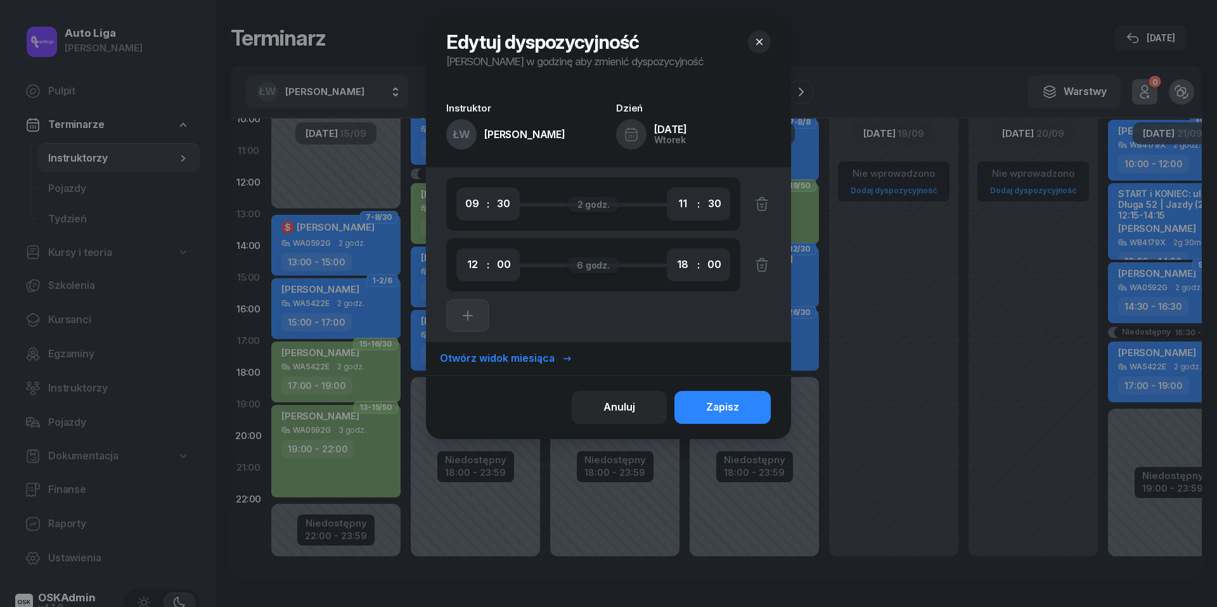
click at [760, 44] on icon "button" at bounding box center [759, 42] width 13 height 13
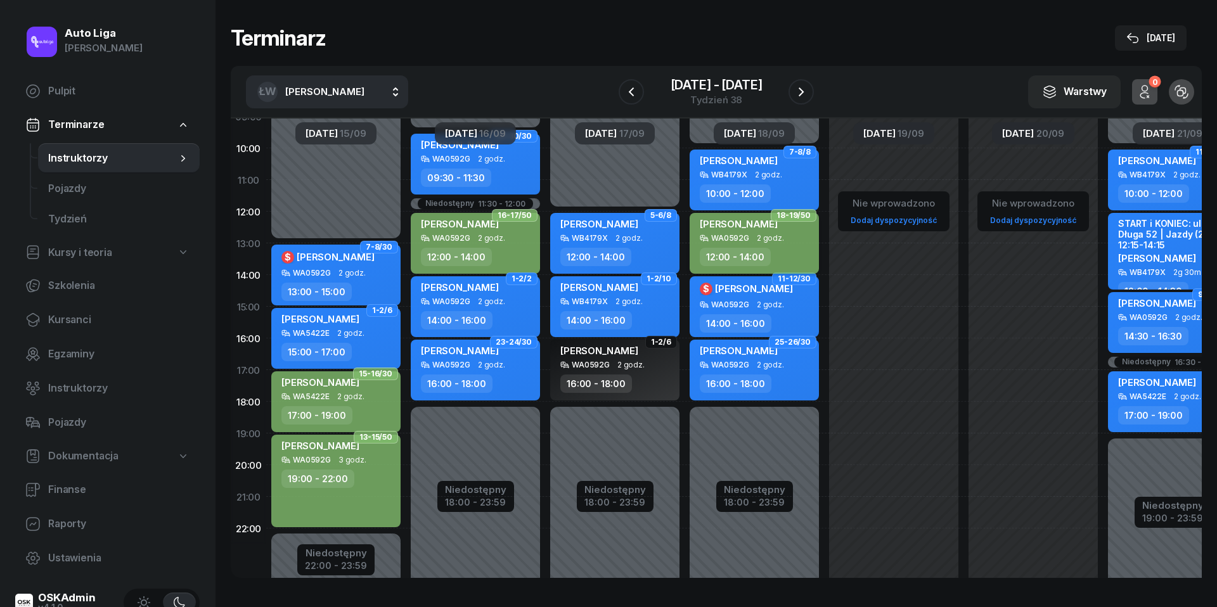
scroll to position [146, 0]
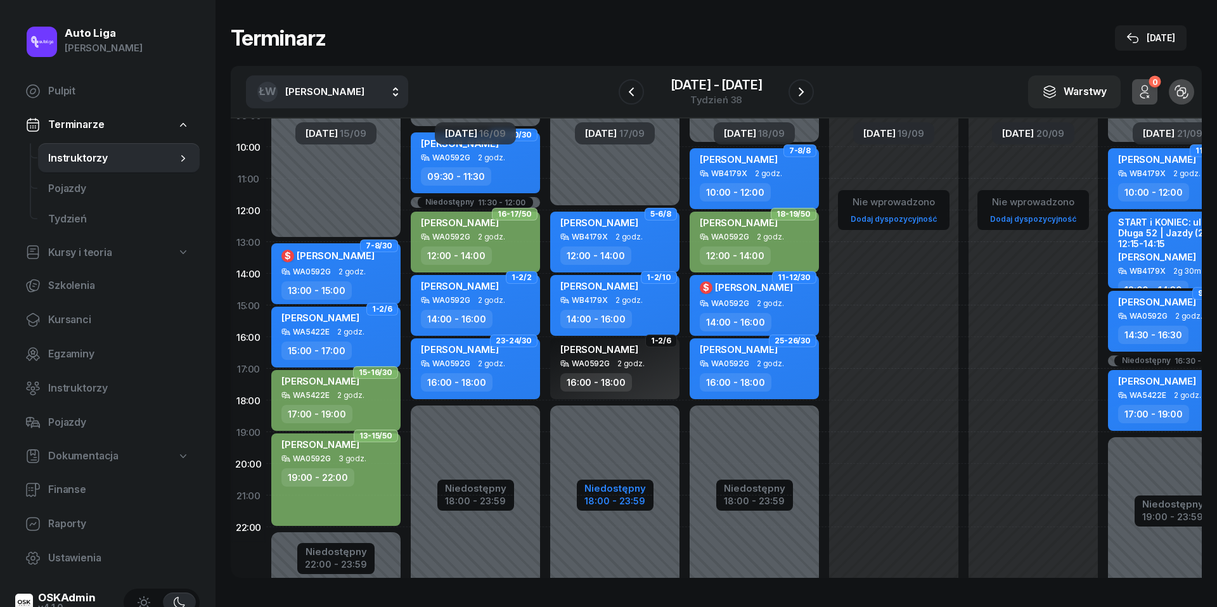
click at [615, 491] on div "Niedostępny" at bounding box center [615, 489] width 61 height 10
select select "12"
select select "18"
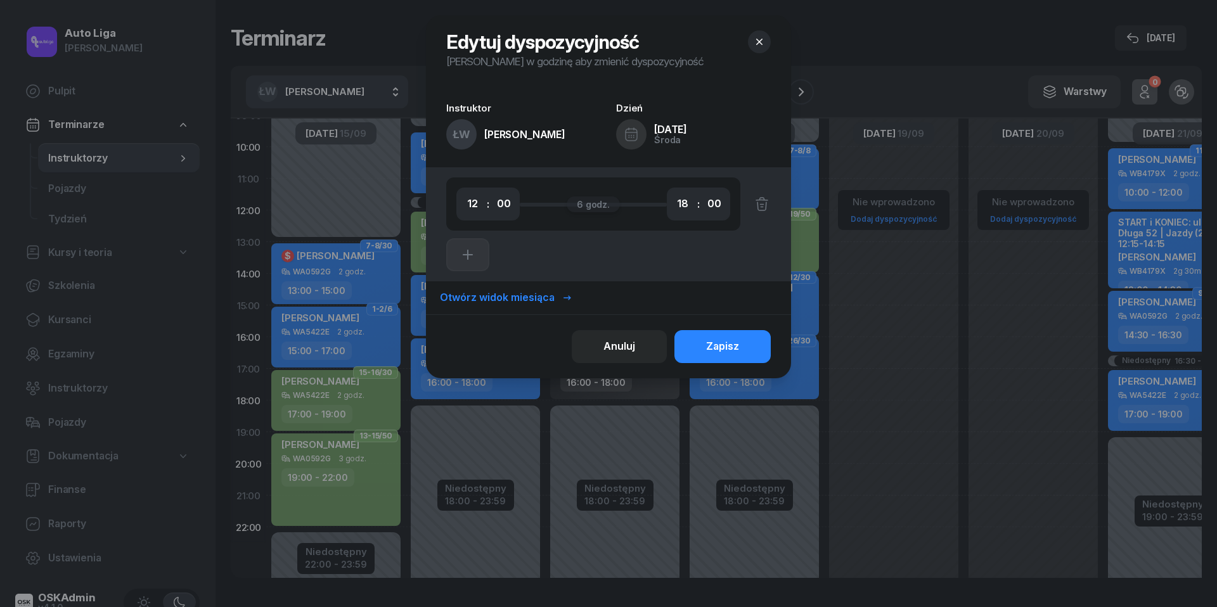
click at [758, 43] on icon "button" at bounding box center [759, 42] width 6 height 6
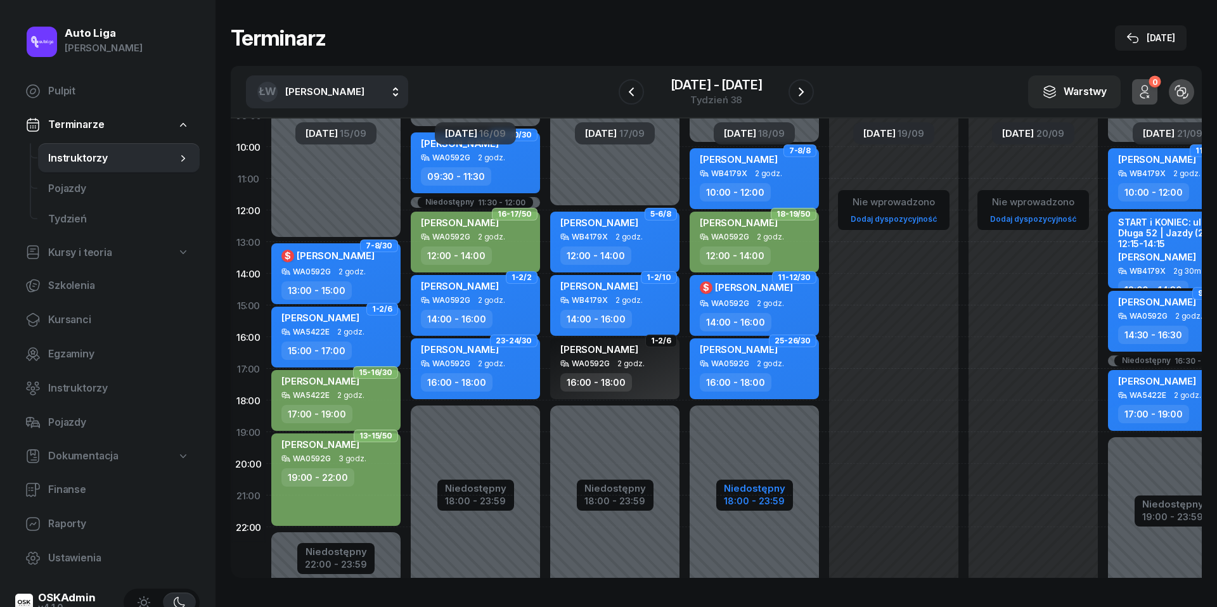
click at [754, 493] on div "Niedostępny" at bounding box center [754, 489] width 61 height 10
select select "10"
select select "18"
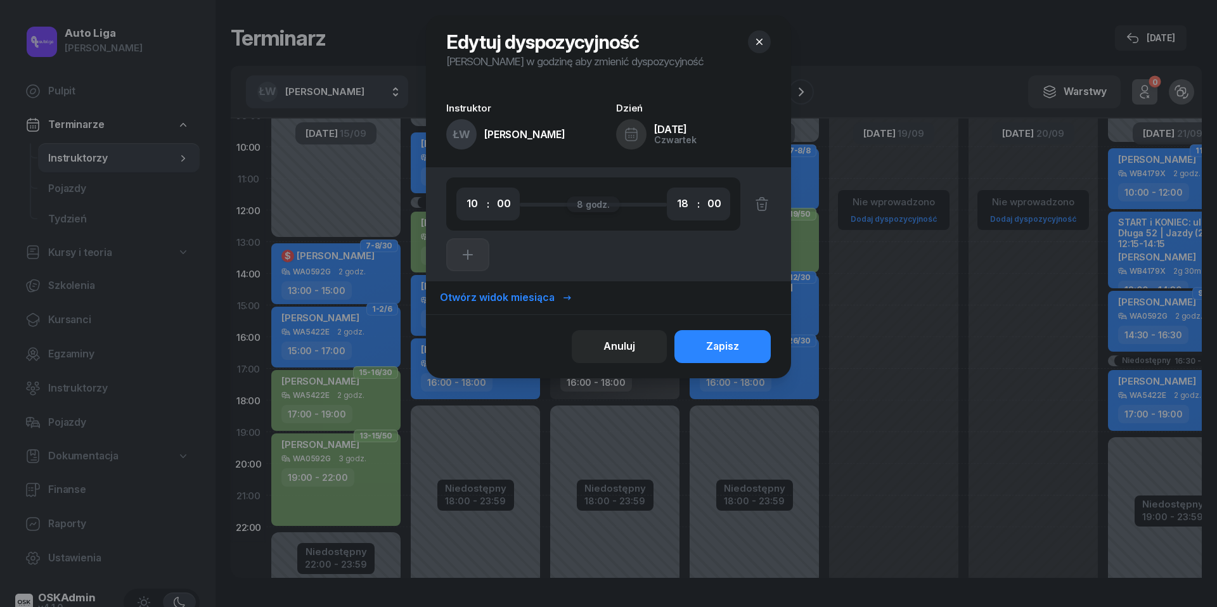
click at [759, 43] on icon "button" at bounding box center [759, 42] width 13 height 13
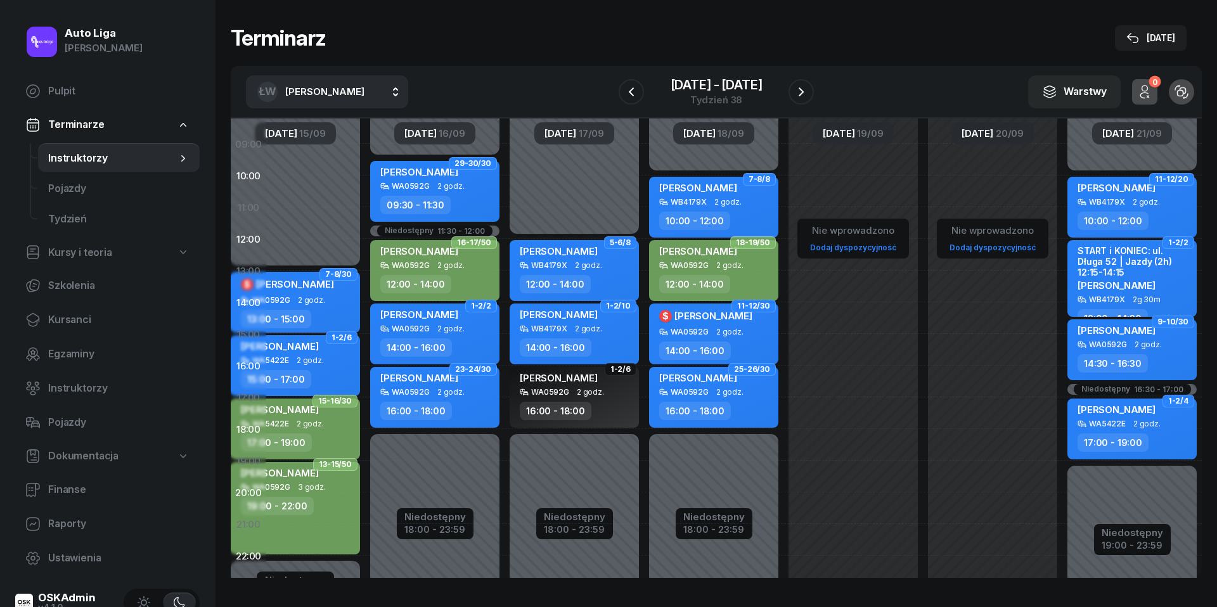
scroll to position [117, 48]
click at [1137, 538] on div "Niedostępny" at bounding box center [1132, 534] width 61 height 10
select select "10"
select select "16"
select select "30"
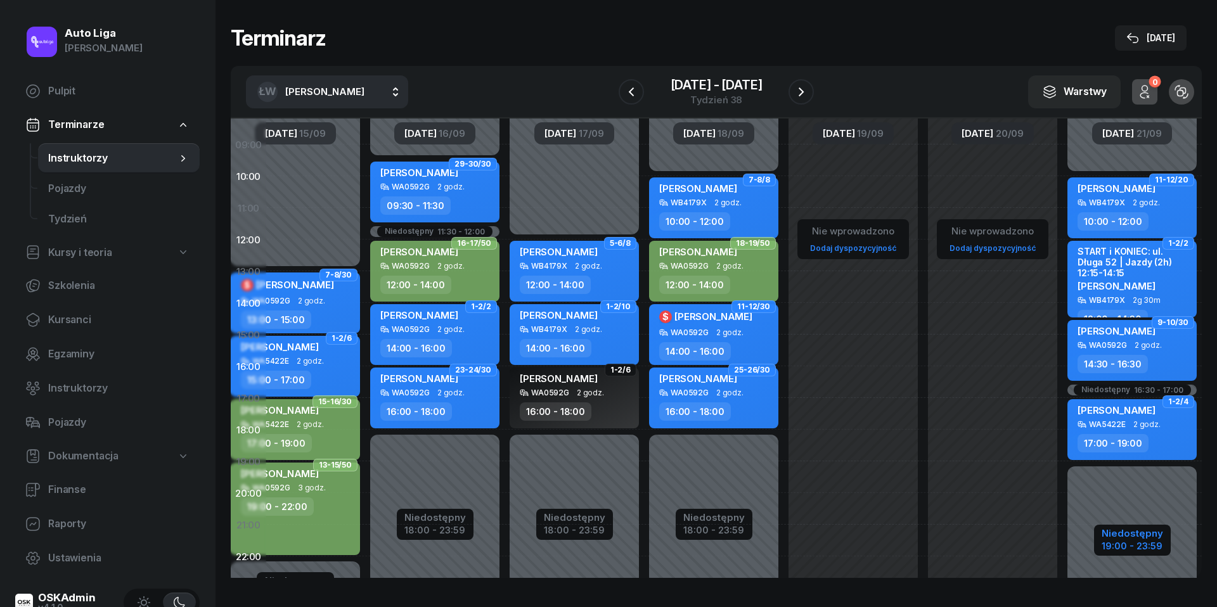
select select "17"
select select "19"
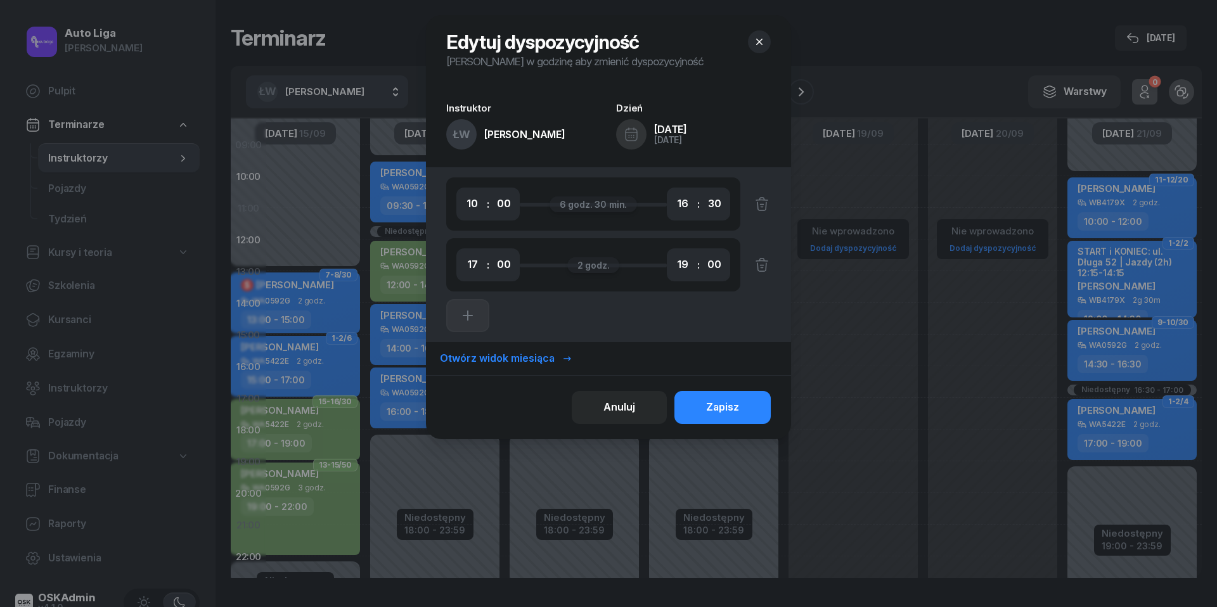
click at [758, 44] on icon "button" at bounding box center [759, 42] width 13 height 13
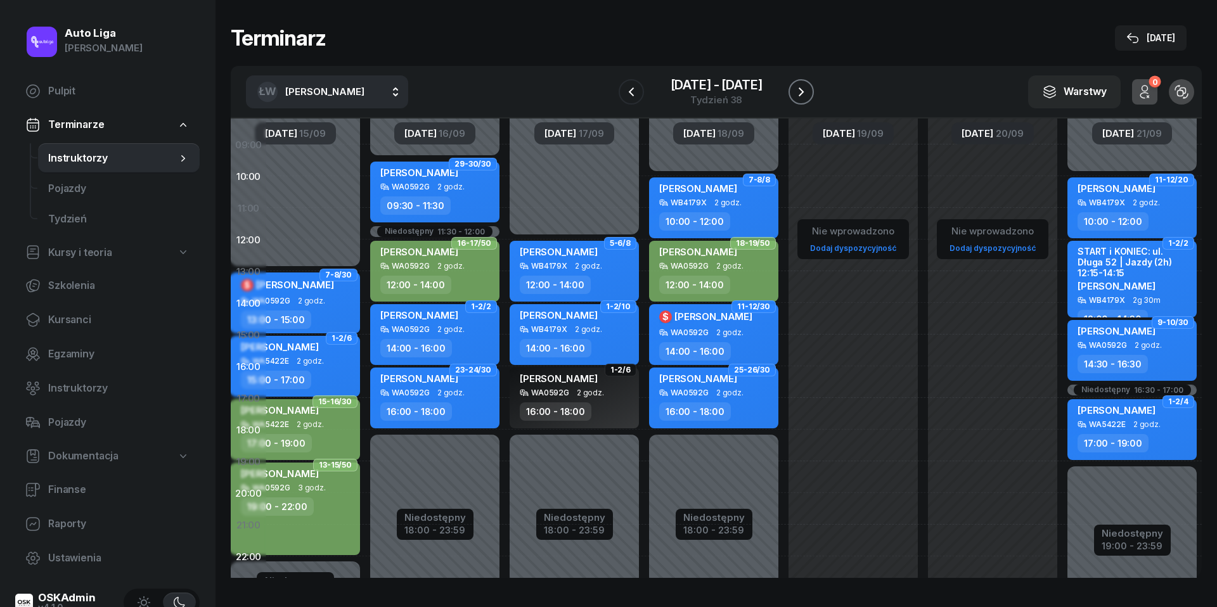
click at [806, 91] on icon "button" at bounding box center [801, 91] width 15 height 15
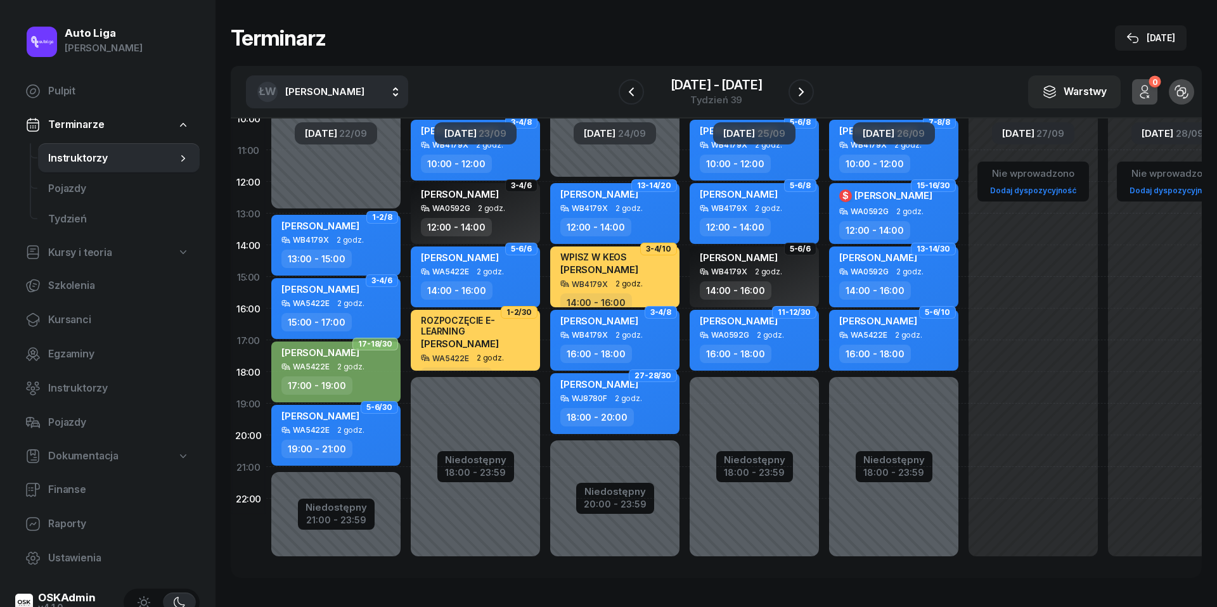
scroll to position [188, 0]
click at [339, 512] on div "21:00 - 23:59" at bounding box center [336, 518] width 61 height 13
select select "13"
select select "21"
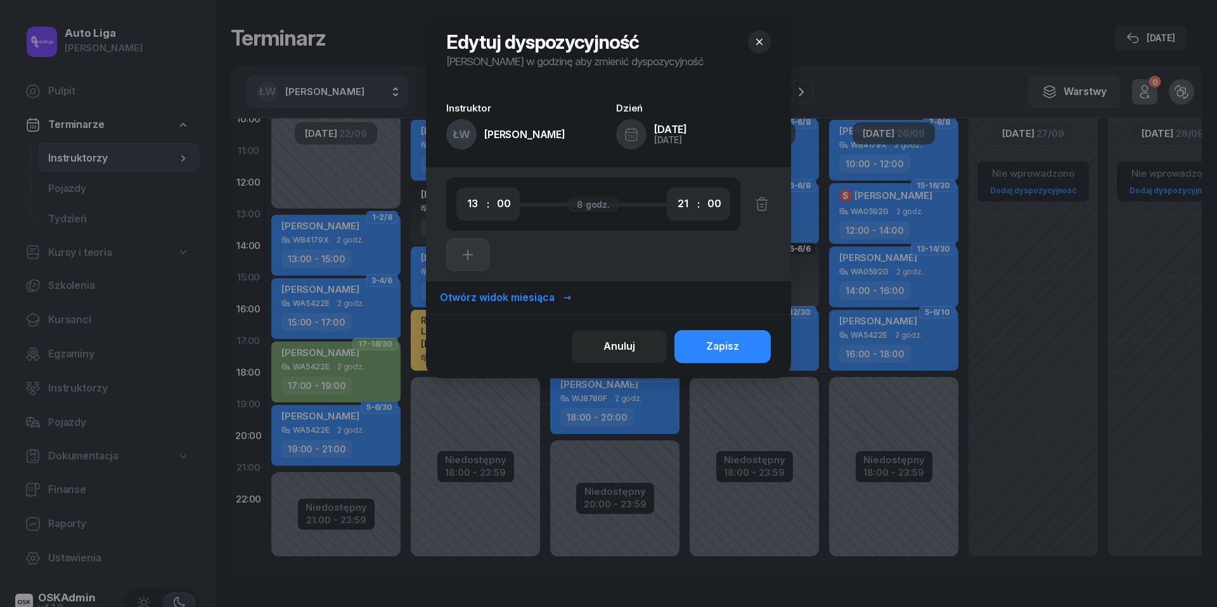
click at [756, 39] on icon "button" at bounding box center [759, 42] width 13 height 13
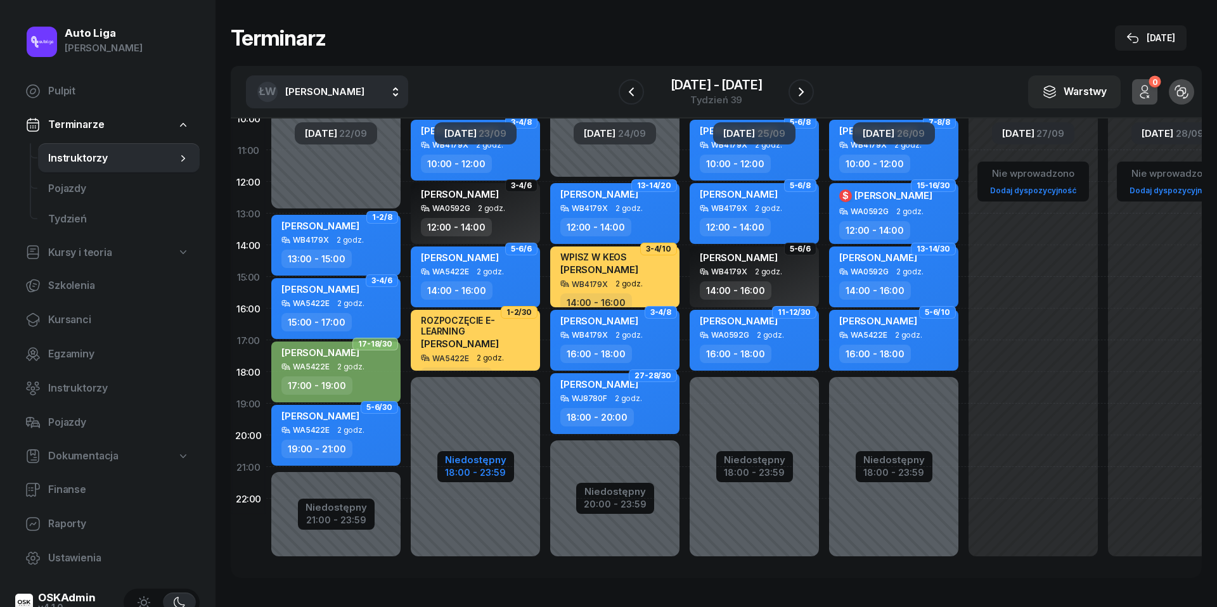
click at [478, 465] on div "18:00 - 23:59" at bounding box center [475, 471] width 61 height 13
select select "10"
select select "18"
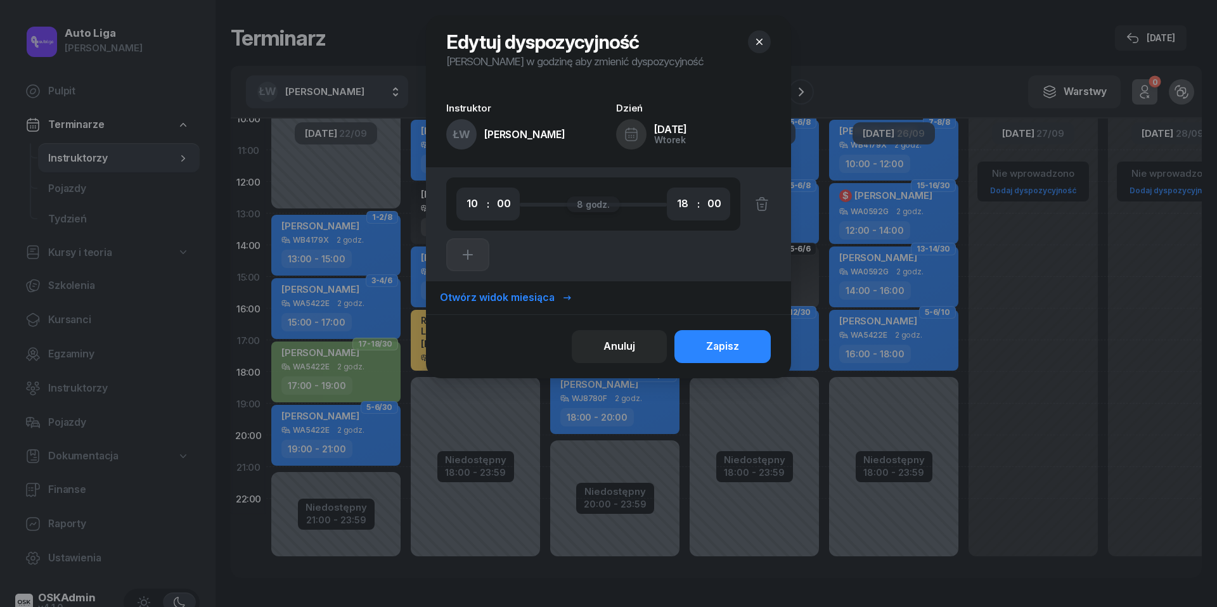
click at [760, 41] on icon "button" at bounding box center [759, 42] width 6 height 6
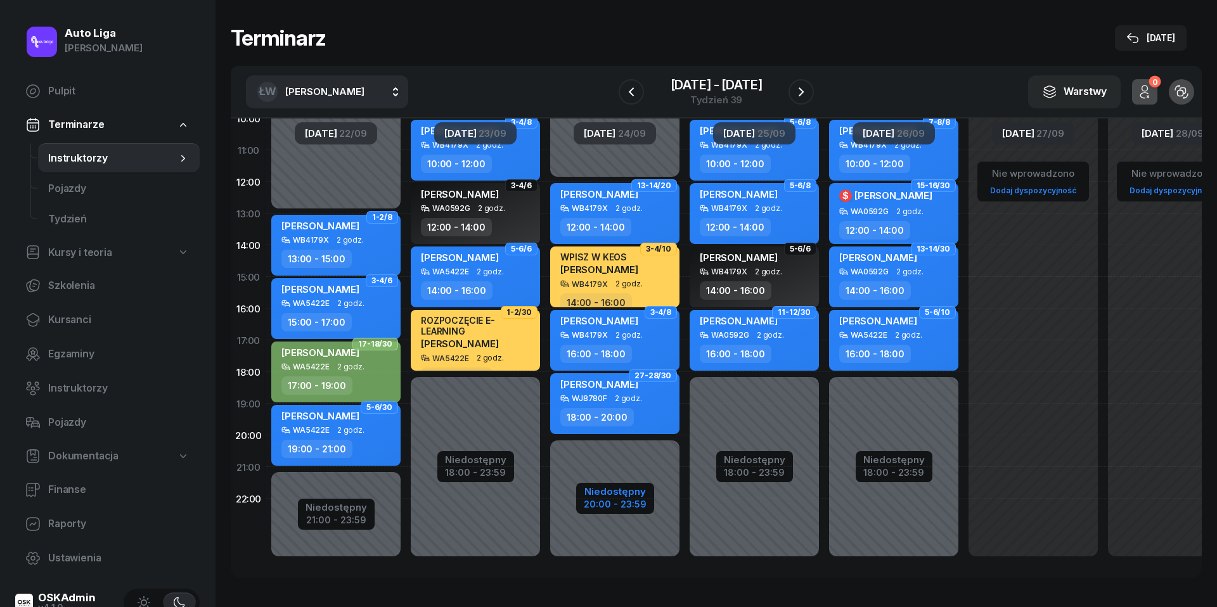
click at [602, 487] on div "Niedostępny" at bounding box center [615, 492] width 63 height 10
select select "12"
select select "20"
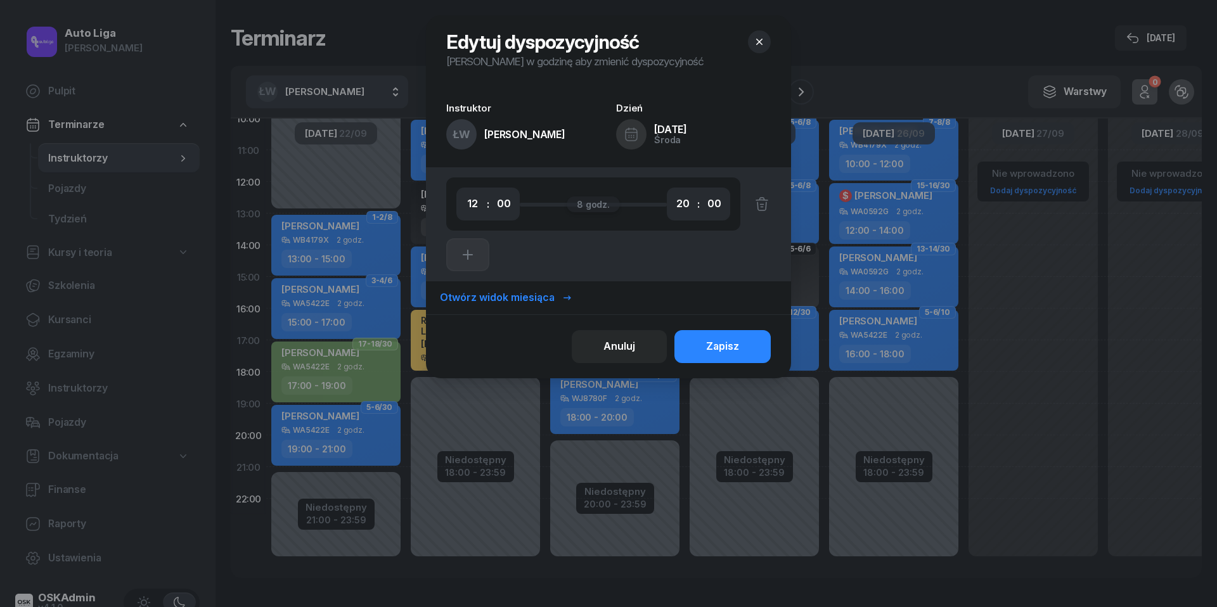
click at [764, 39] on icon "button" at bounding box center [759, 42] width 13 height 13
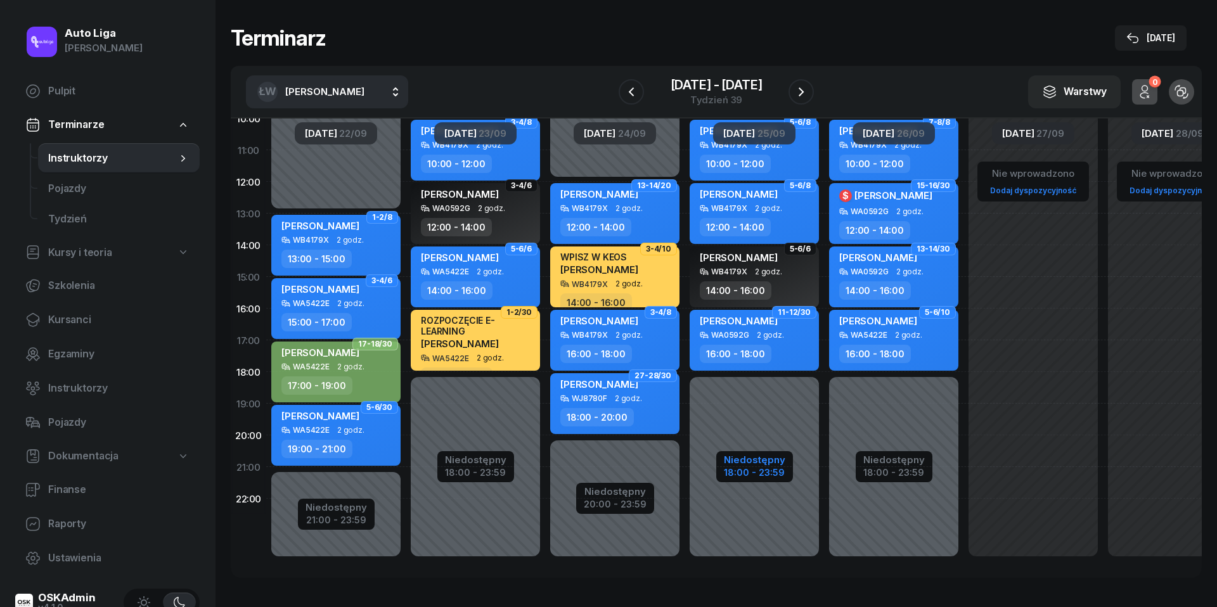
click at [764, 455] on div "Niedostępny" at bounding box center [754, 460] width 61 height 10
select select "10"
select select "18"
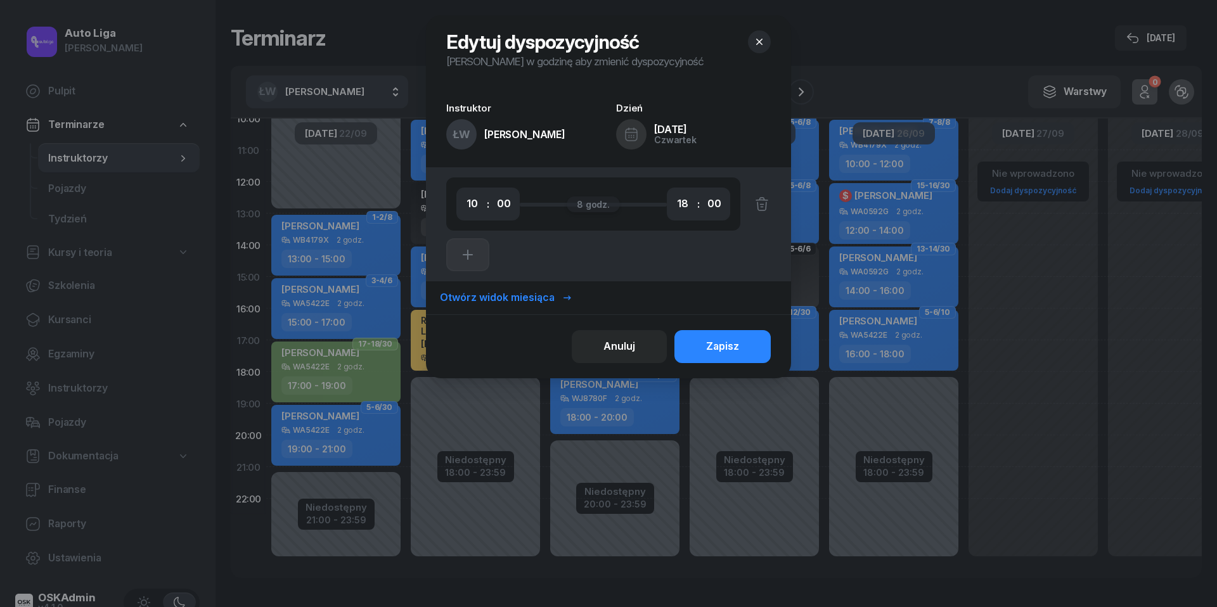
click at [761, 41] on icon "button" at bounding box center [759, 42] width 13 height 13
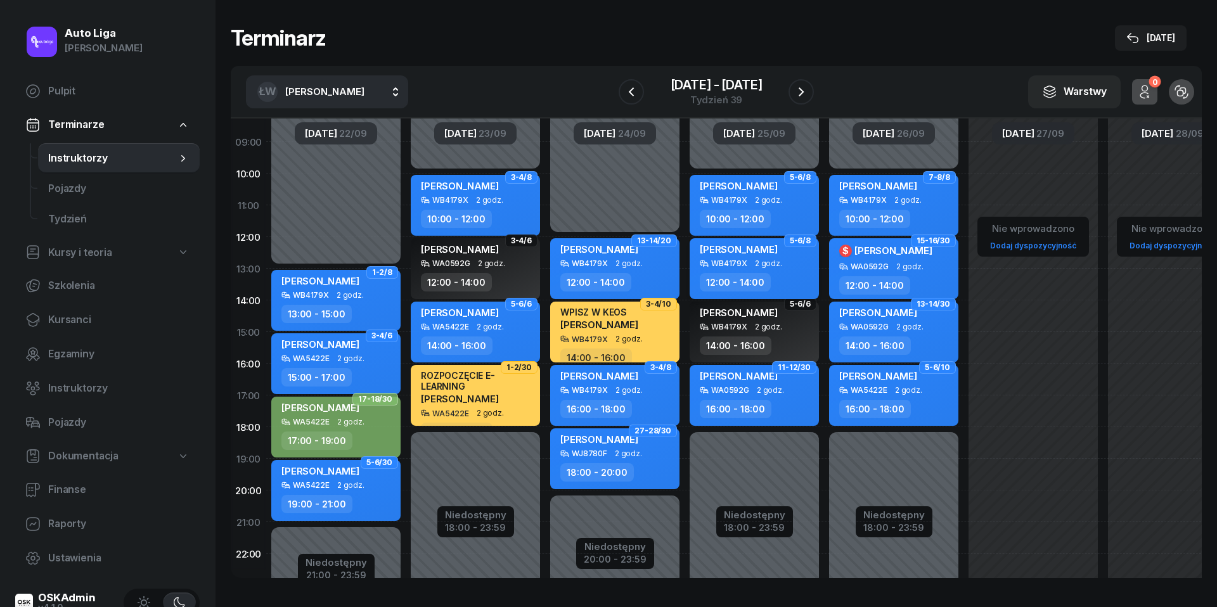
scroll to position [148, 0]
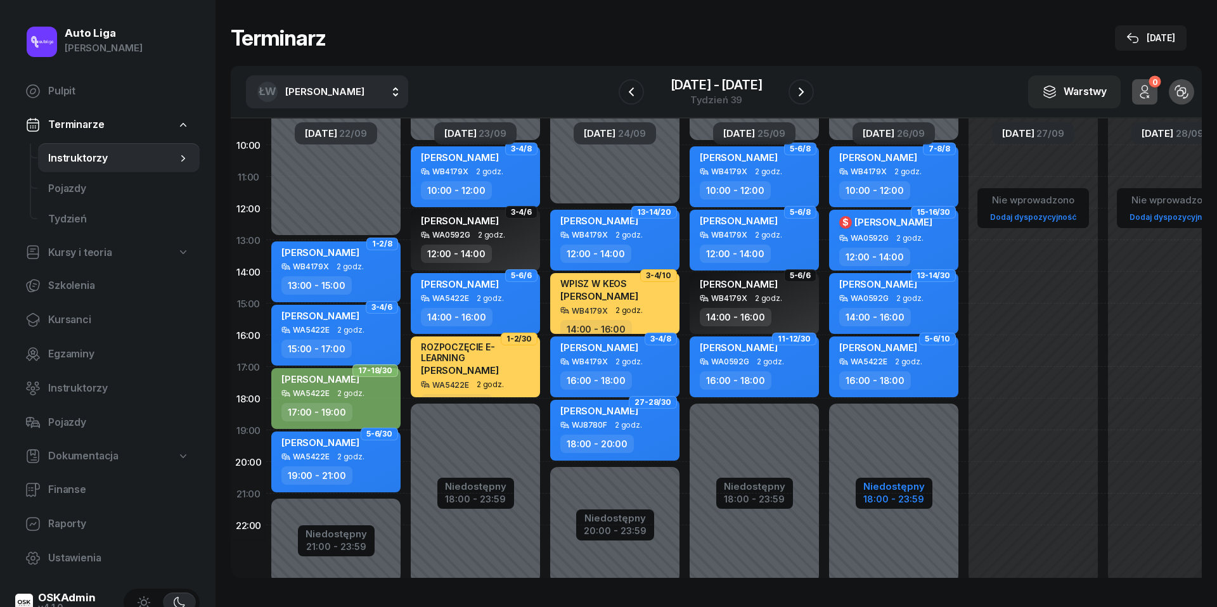
click at [908, 491] on div "Niedostępny" at bounding box center [894, 487] width 61 height 10
select select "10"
select select "18"
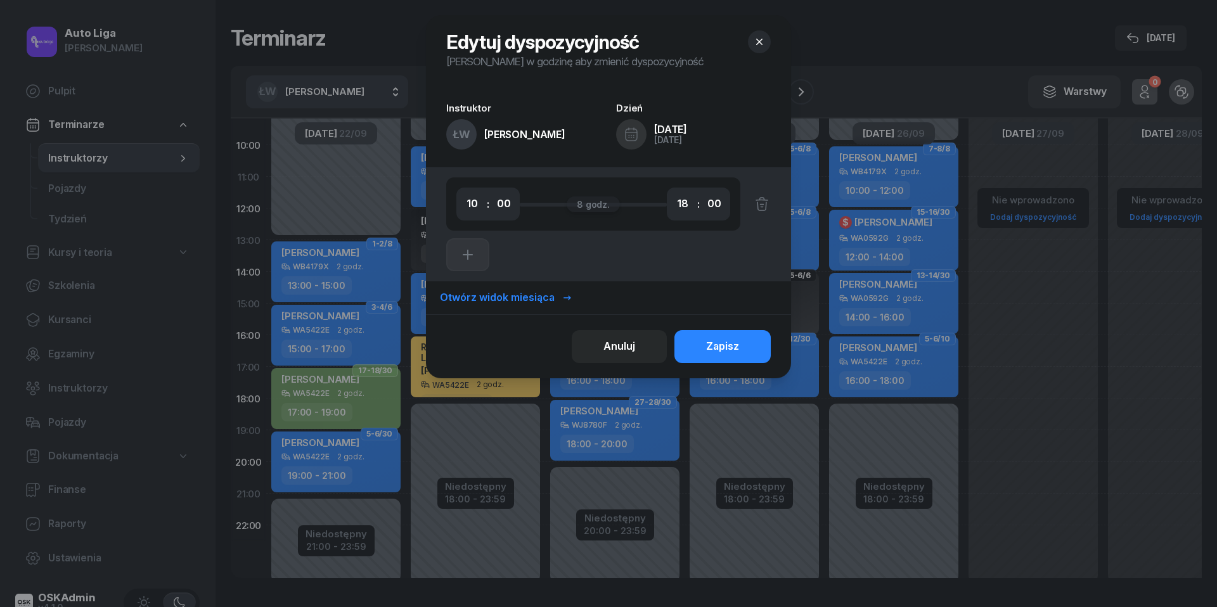
click at [754, 41] on icon "button" at bounding box center [759, 42] width 13 height 13
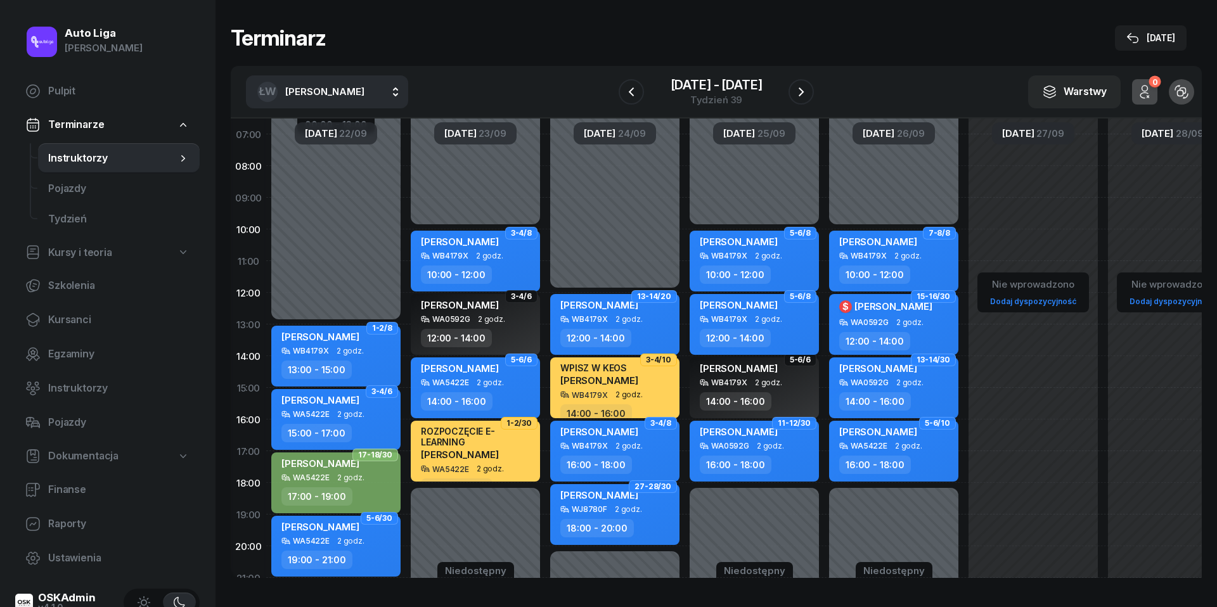
scroll to position [62, 0]
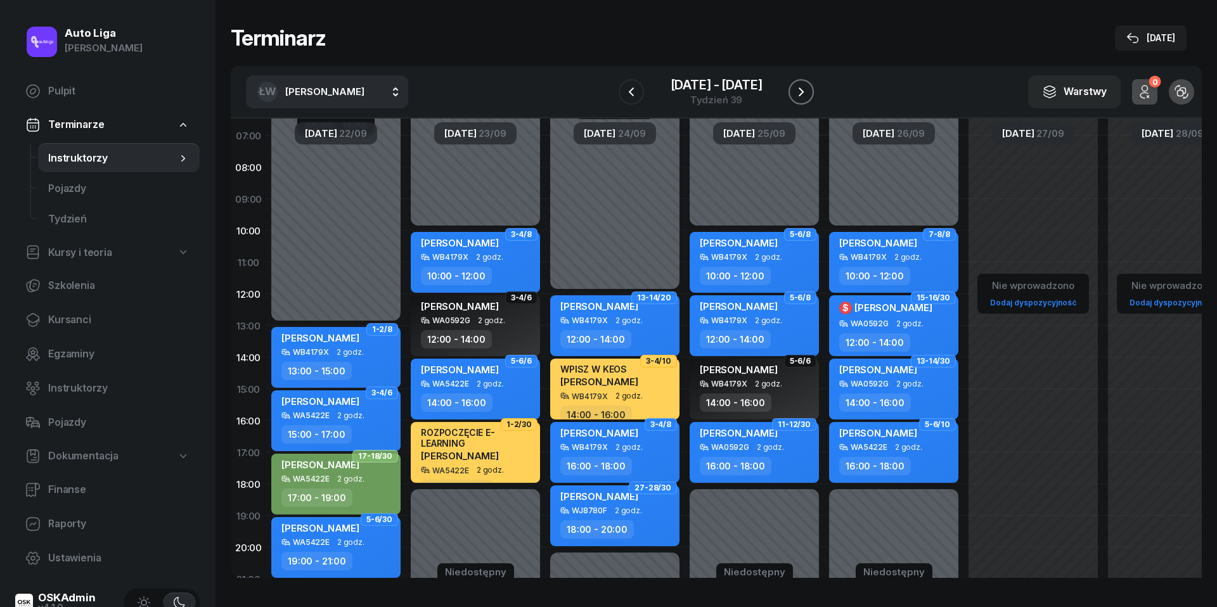
click at [801, 90] on icon "button" at bounding box center [801, 91] width 15 height 15
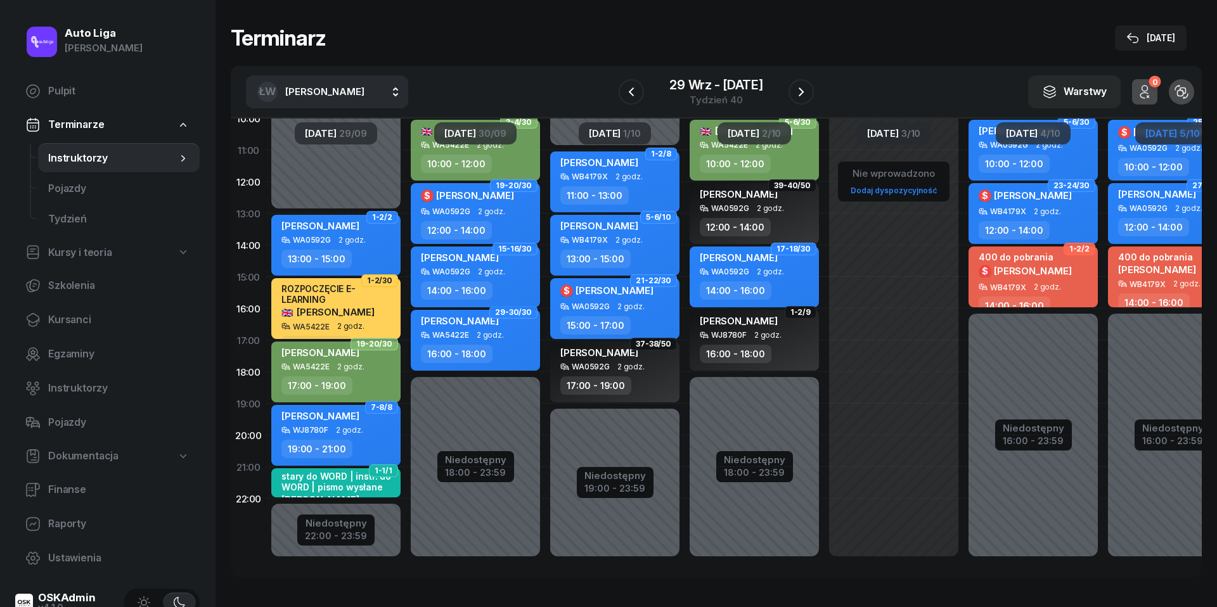
scroll to position [188, 0]
click at [345, 528] on div "22:00 - 23:59" at bounding box center [336, 534] width 62 height 13
select select "13"
select select "22"
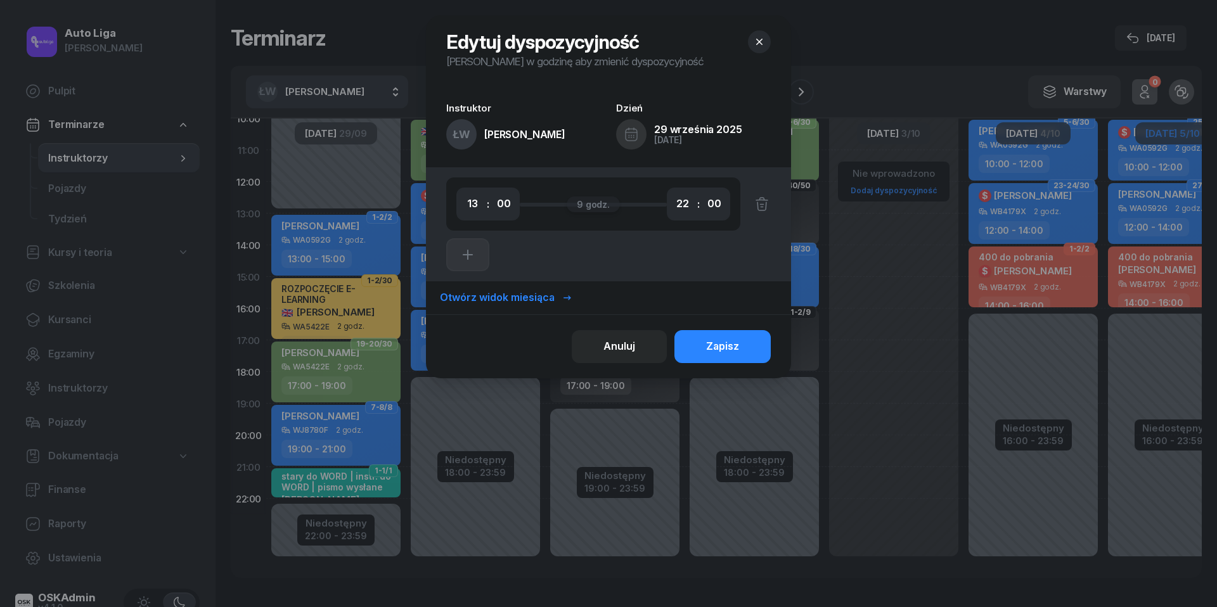
click at [761, 41] on icon "button" at bounding box center [759, 42] width 13 height 13
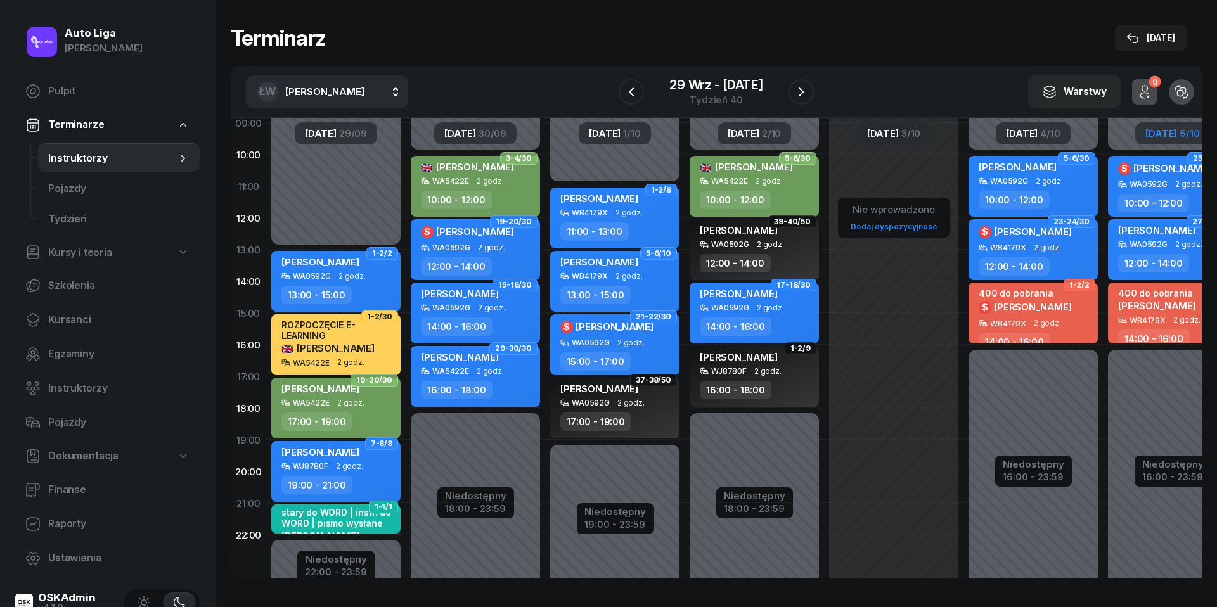
scroll to position [159, 0]
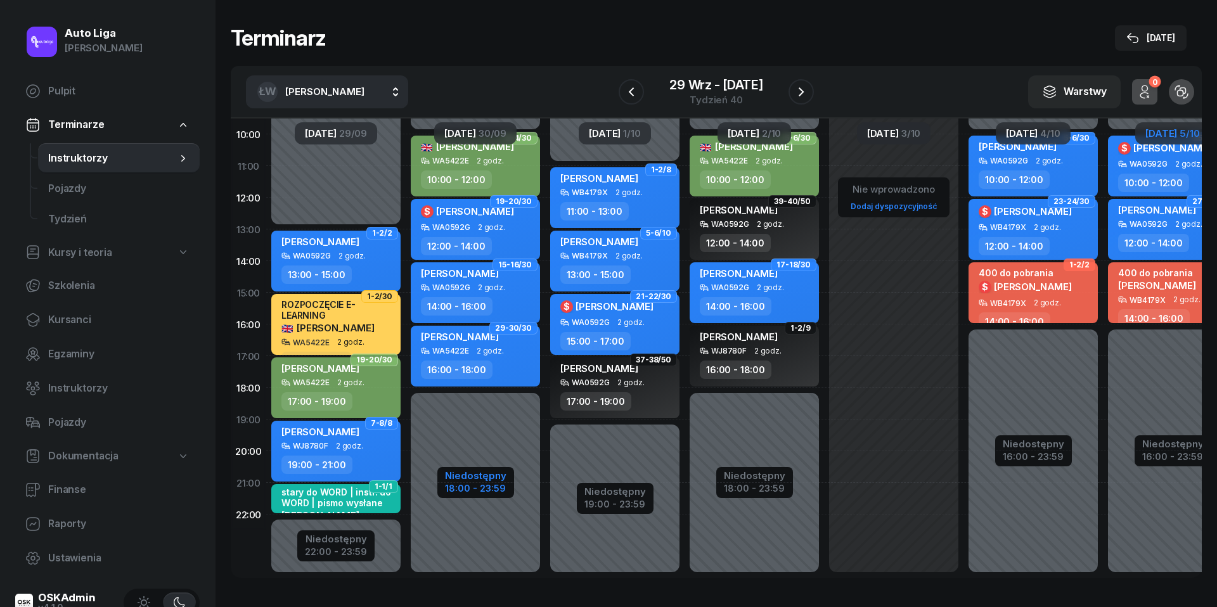
click at [459, 477] on div "Niedostępny" at bounding box center [475, 476] width 61 height 10
select select "10"
select select "18"
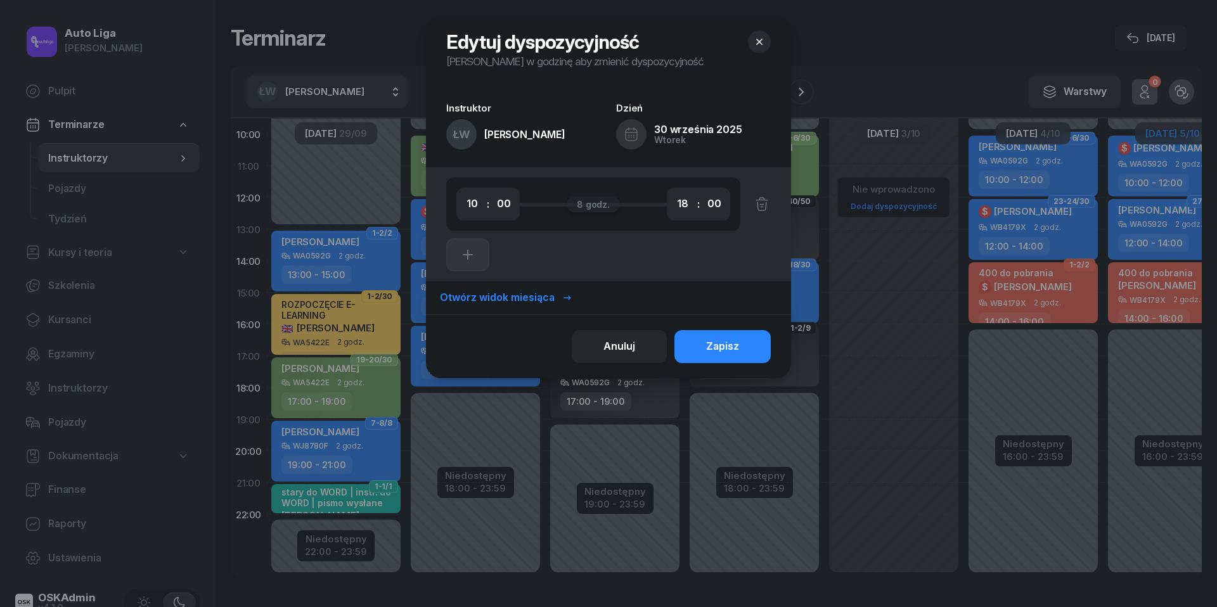
click at [758, 46] on icon "button" at bounding box center [759, 42] width 13 height 13
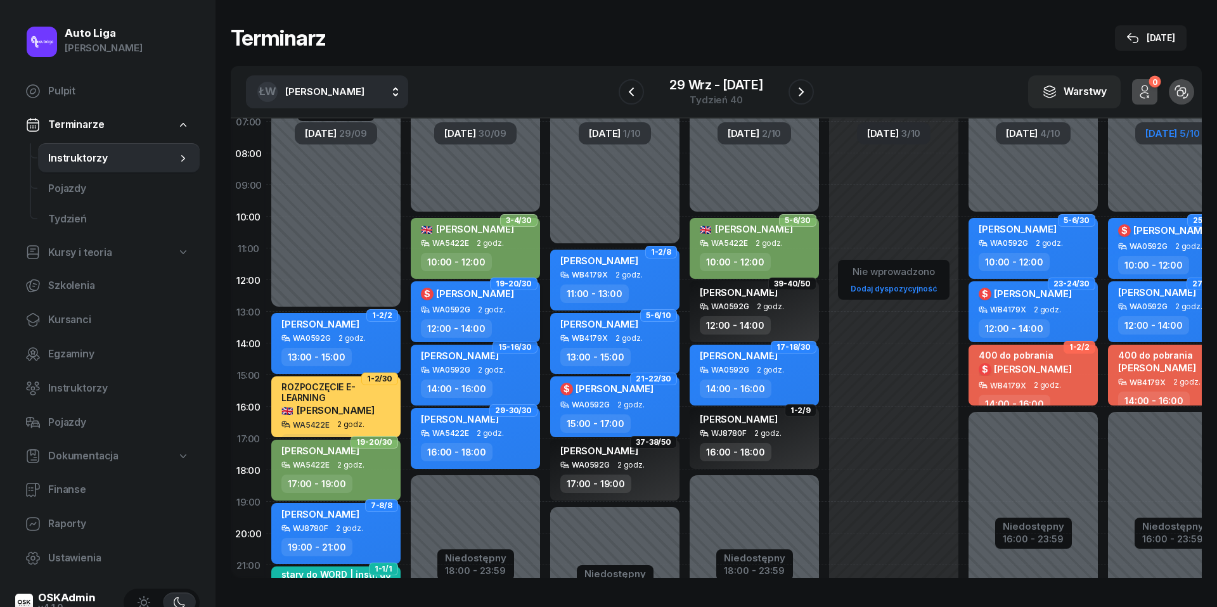
scroll to position [77, 0]
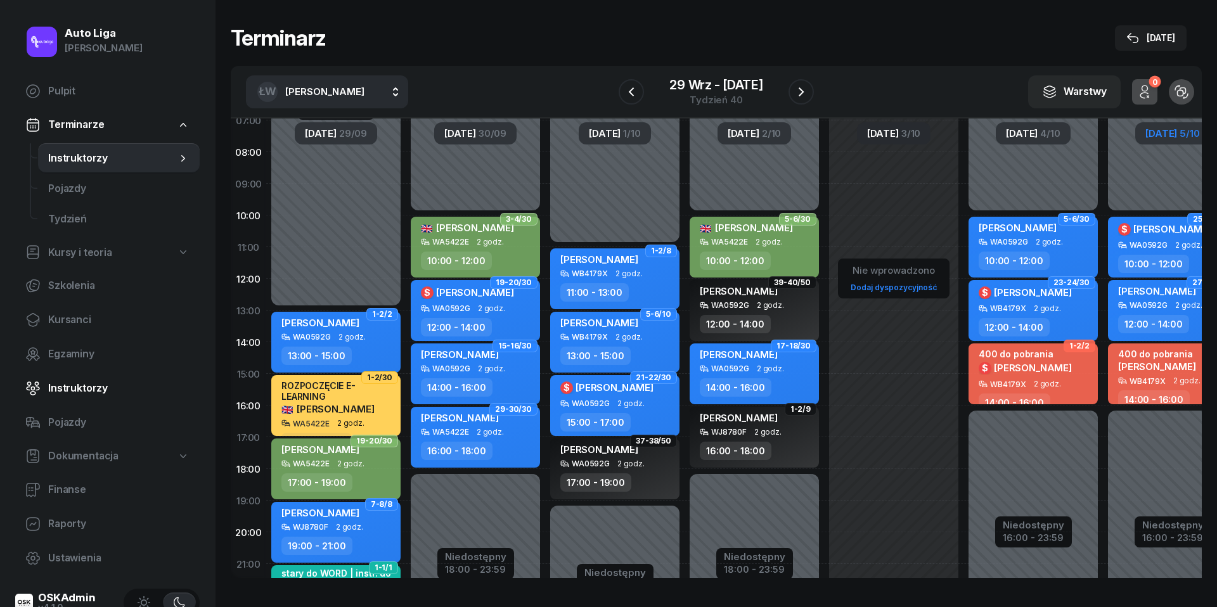
click at [75, 387] on span "Instruktorzy" at bounding box center [118, 388] width 141 height 16
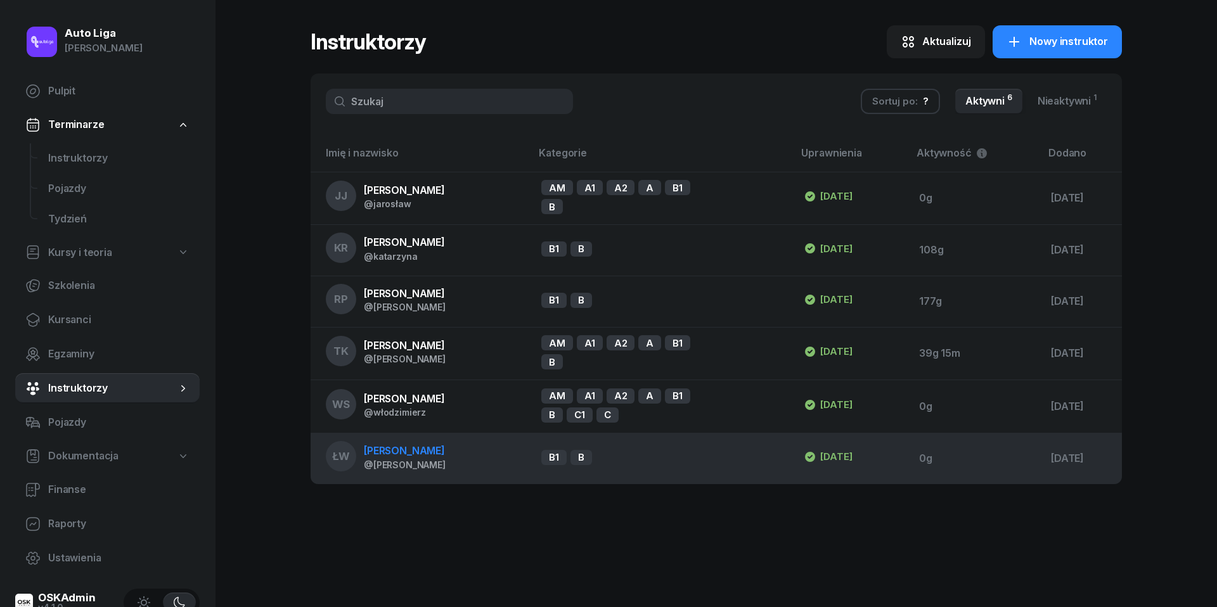
click at [418, 452] on span "[PERSON_NAME]" at bounding box center [404, 450] width 81 height 13
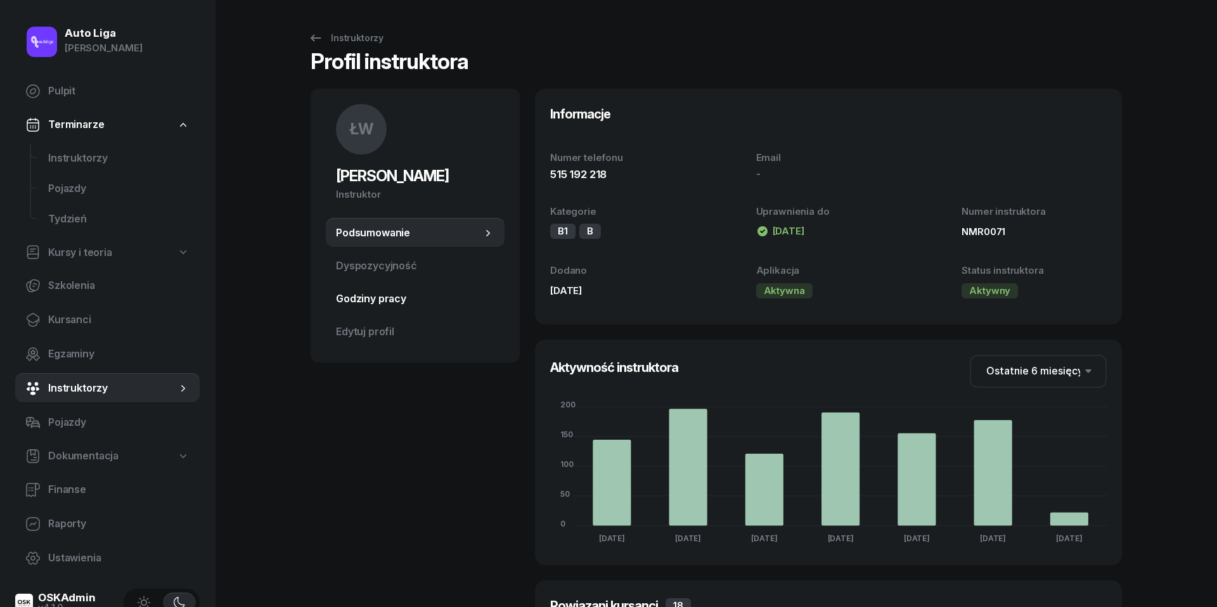
click at [384, 302] on span "Godziny pracy" at bounding box center [415, 299] width 159 height 16
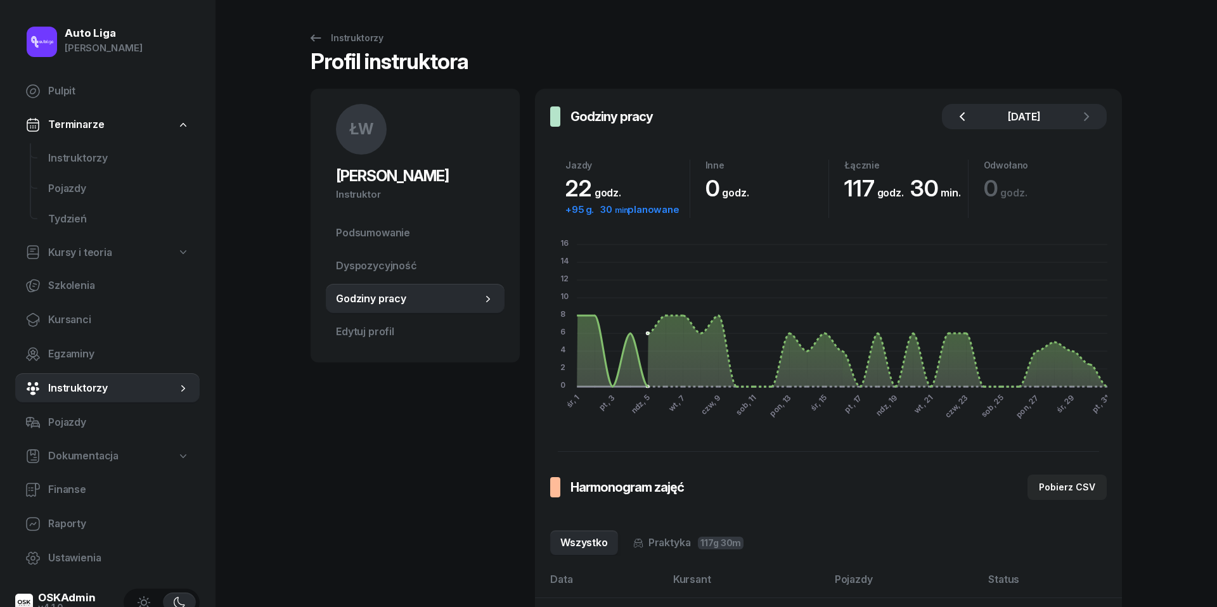
click at [967, 114] on icon "button" at bounding box center [962, 116] width 15 height 15
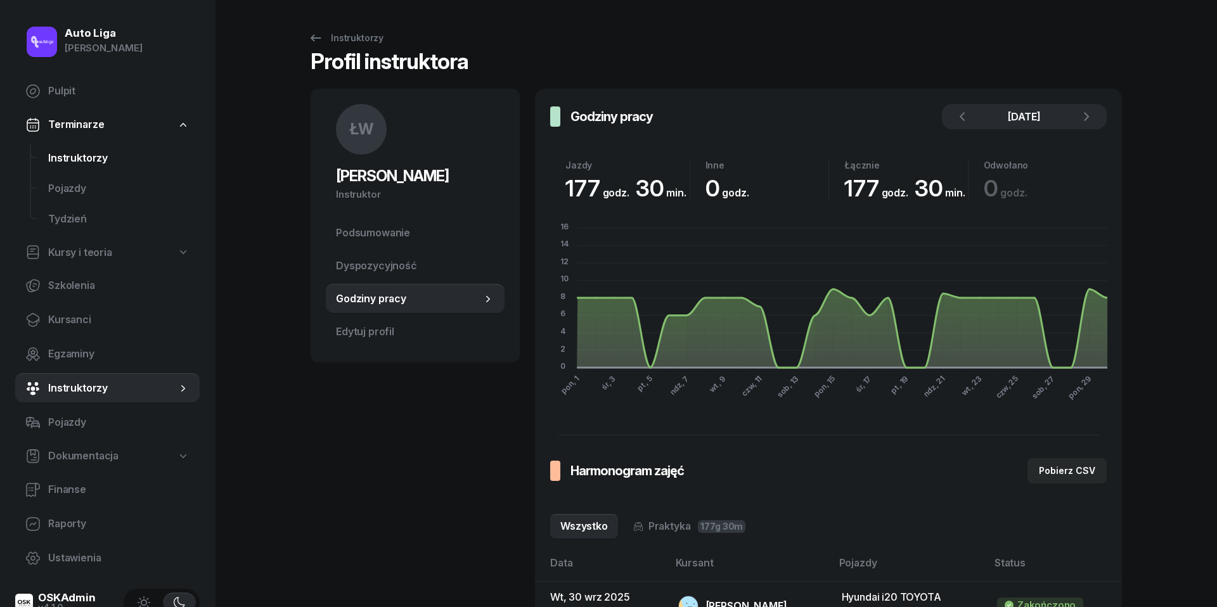
click at [72, 153] on span "Instruktorzy" at bounding box center [118, 158] width 141 height 16
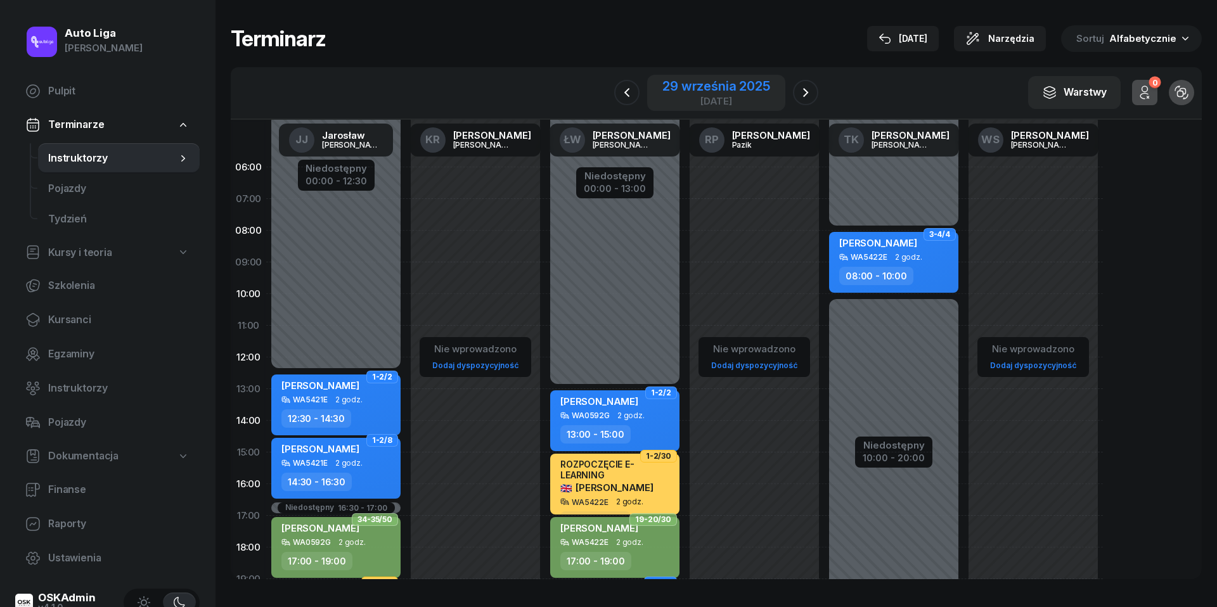
click at [708, 100] on div "[DATE]" at bounding box center [716, 101] width 107 height 10
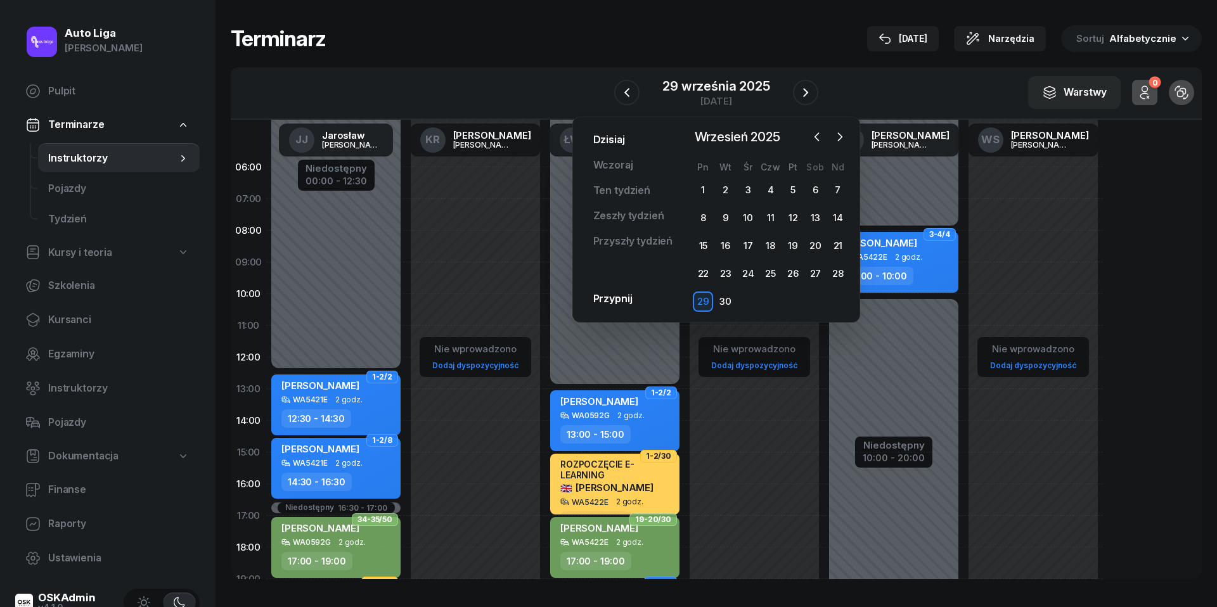
click at [614, 143] on link "Dzisiaj" at bounding box center [609, 139] width 52 height 25
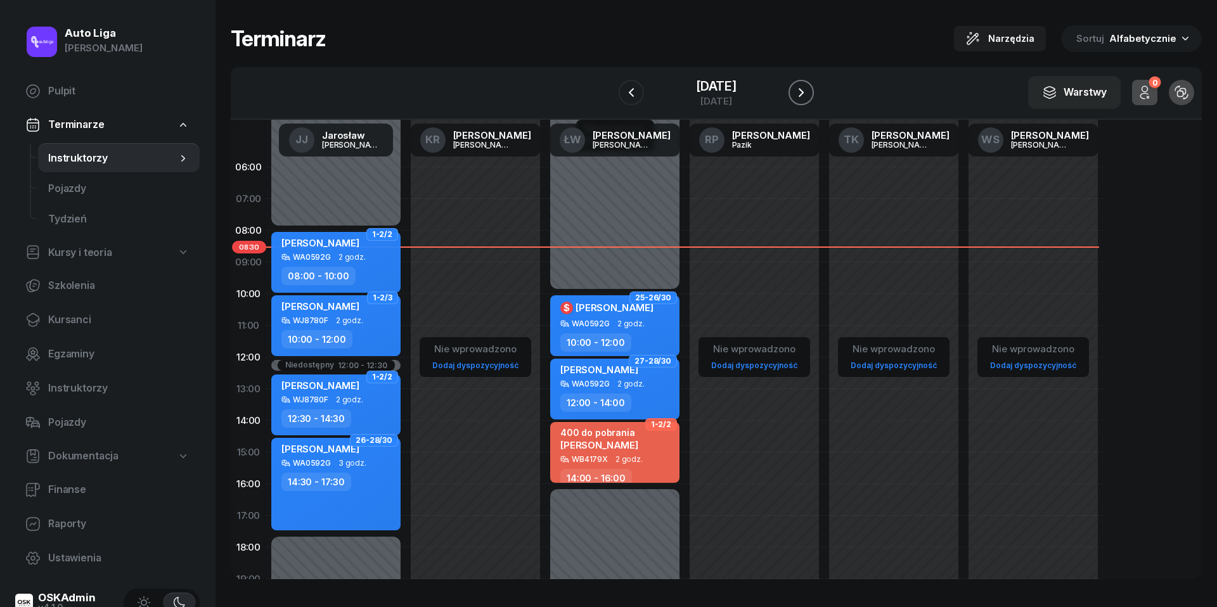
click at [809, 90] on icon "button" at bounding box center [801, 92] width 15 height 15
